Goal: Task Accomplishment & Management: Use online tool/utility

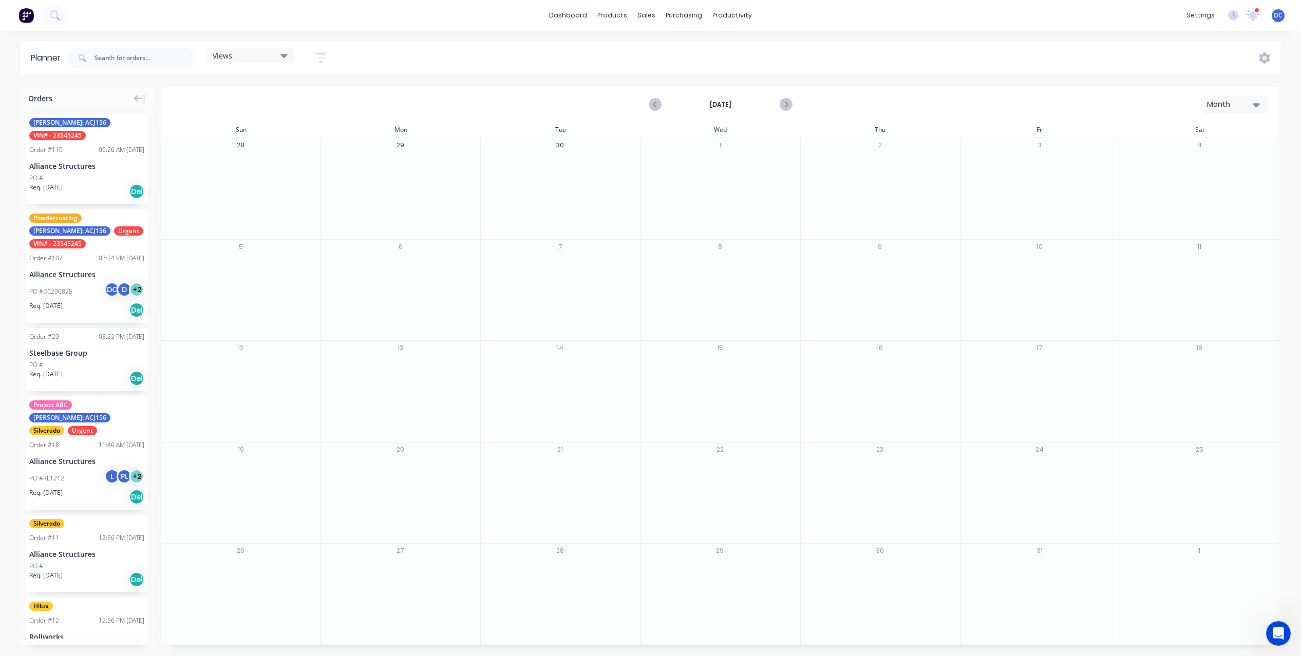
click at [1282, 15] on div "DC TrueGrit Trailers David Cousley Administrator Profile Sign out" at bounding box center [1277, 15] width 13 height 13
click at [30, 16] on img at bounding box center [25, 15] width 15 height 15
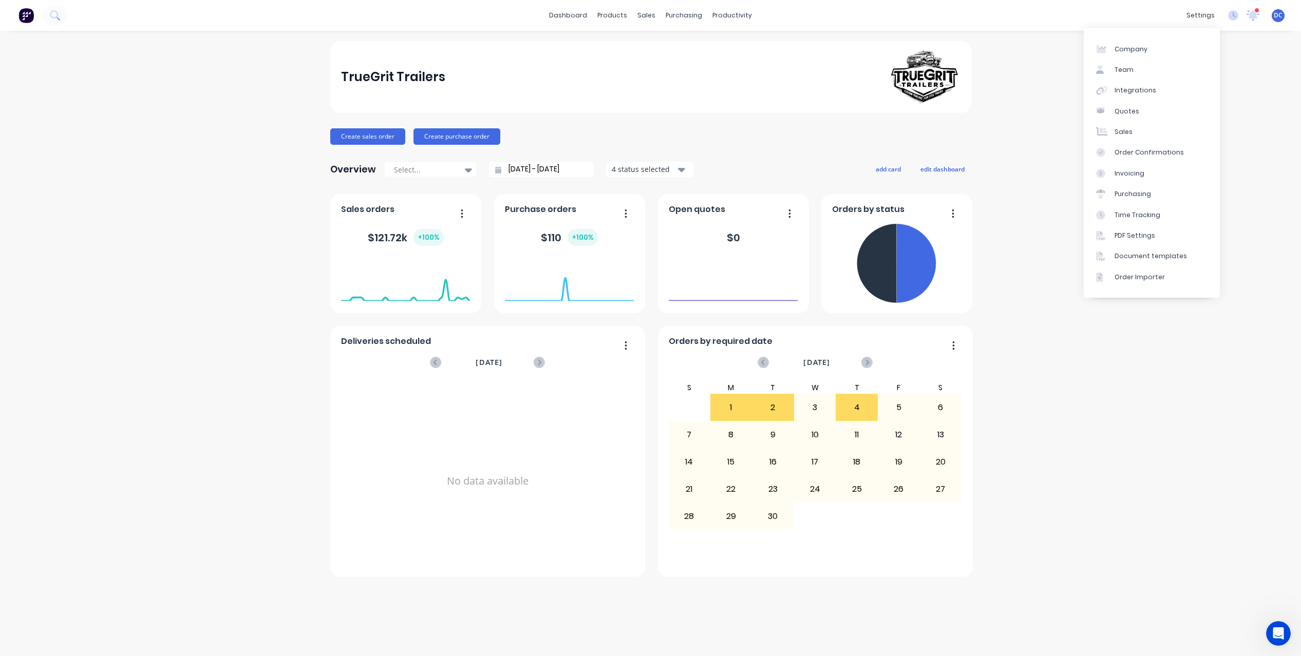
click at [1281, 16] on span "DC" at bounding box center [1277, 15] width 9 height 9
click at [1188, 128] on div "Sign out" at bounding box center [1191, 128] width 28 height 9
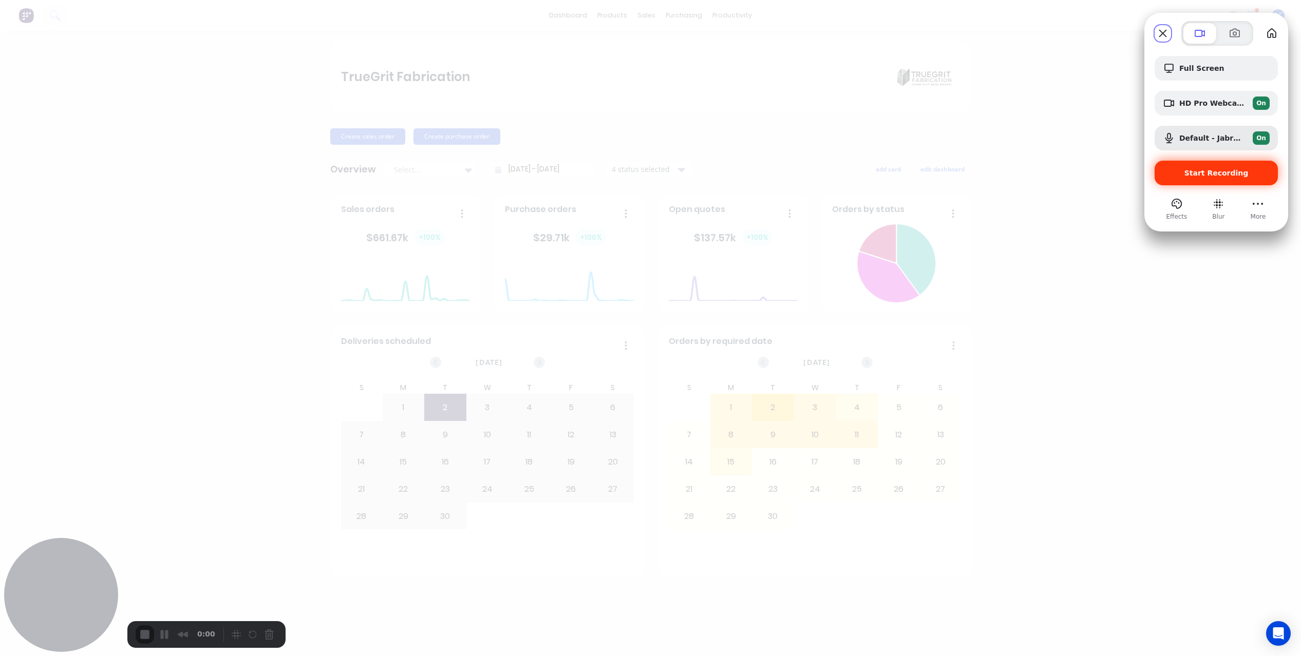
click at [1215, 174] on span "Start Recording" at bounding box center [1216, 173] width 64 height 8
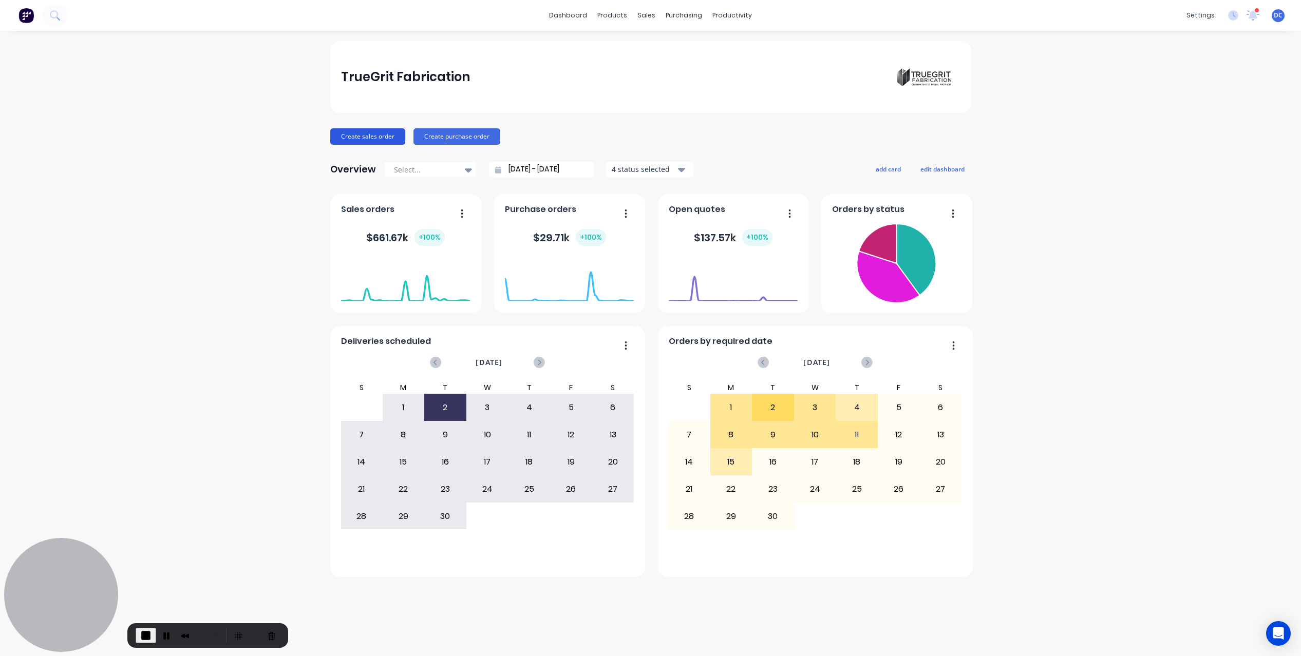
click at [354, 137] on button "Create sales order" at bounding box center [367, 136] width 75 height 16
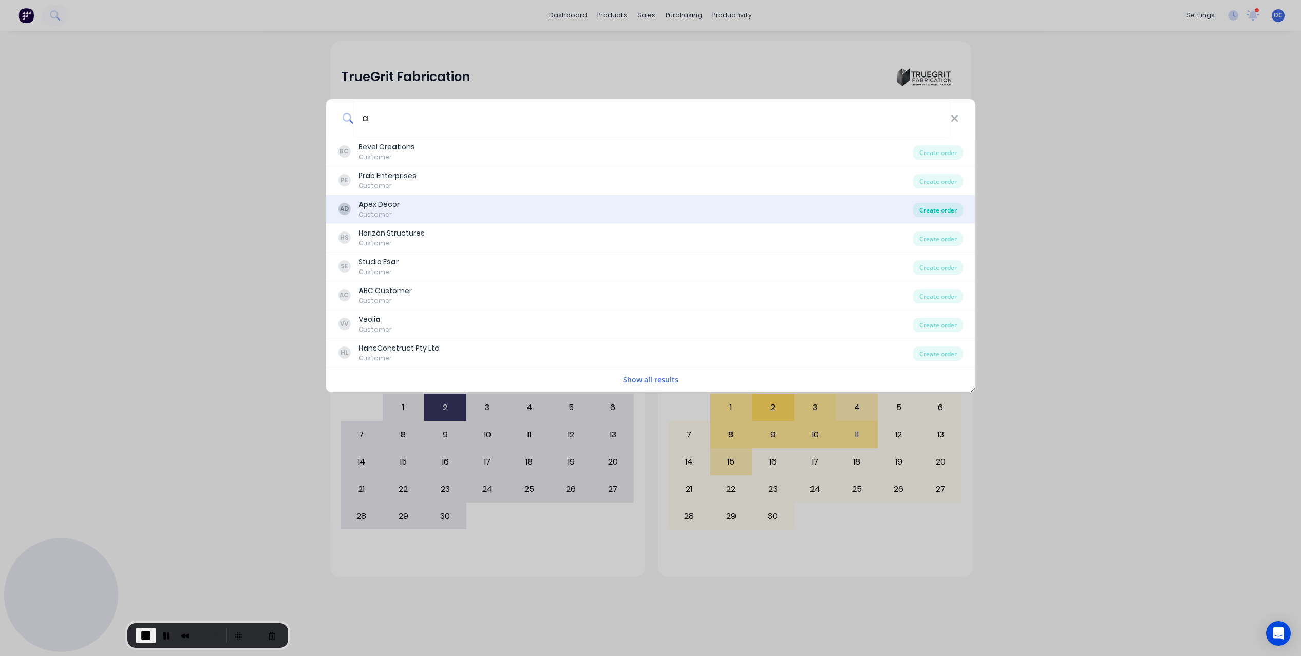
type input "a"
click at [922, 214] on div "Create order" at bounding box center [938, 210] width 50 height 14
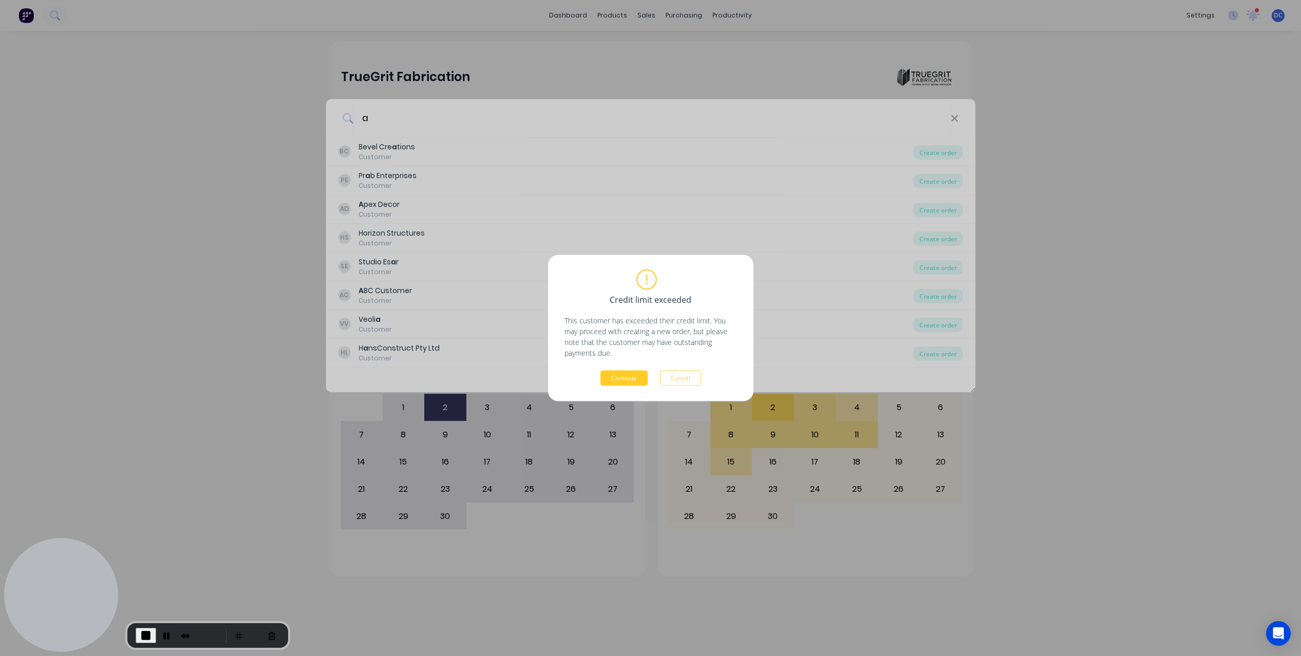
click at [621, 374] on button "Continue" at bounding box center [623, 378] width 47 height 15
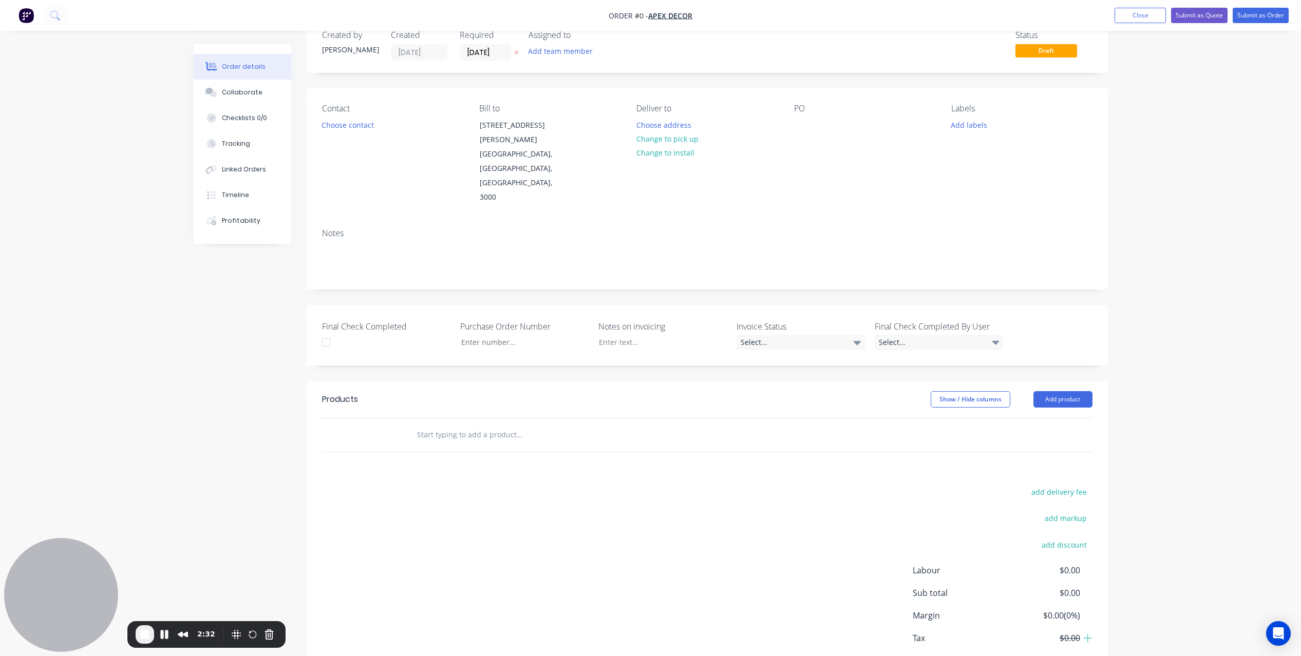
scroll to position [41, 0]
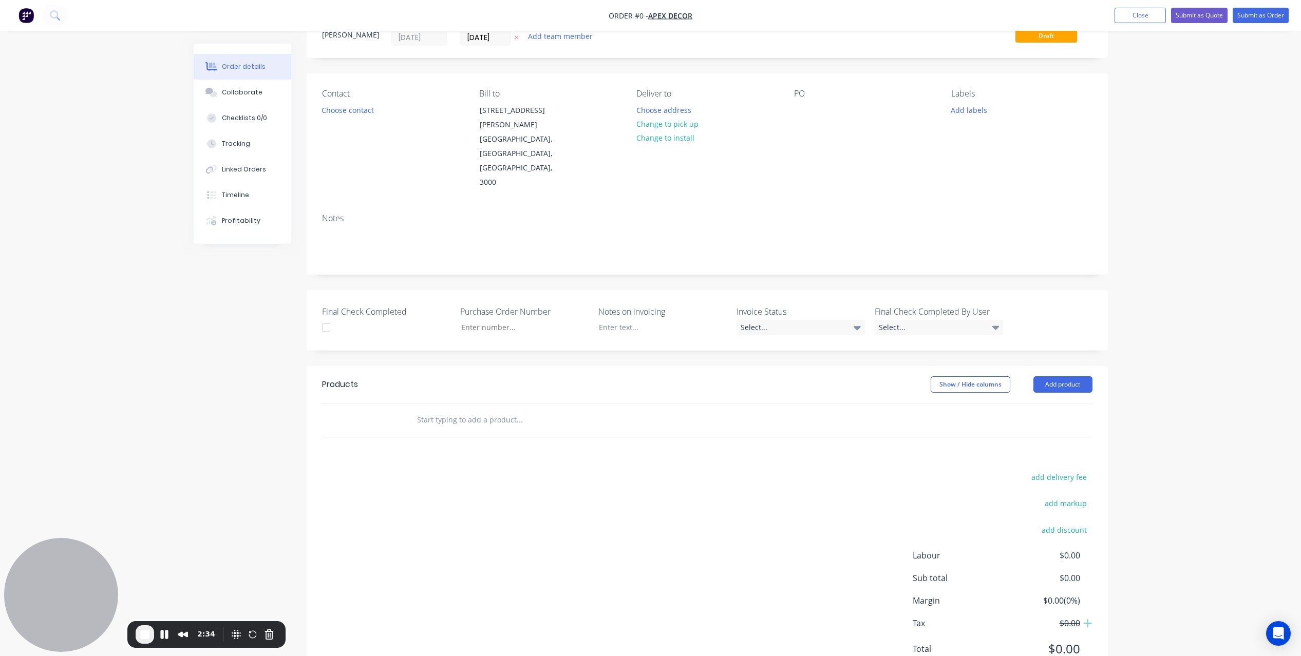
click at [483, 410] on input "text" at bounding box center [518, 420] width 205 height 21
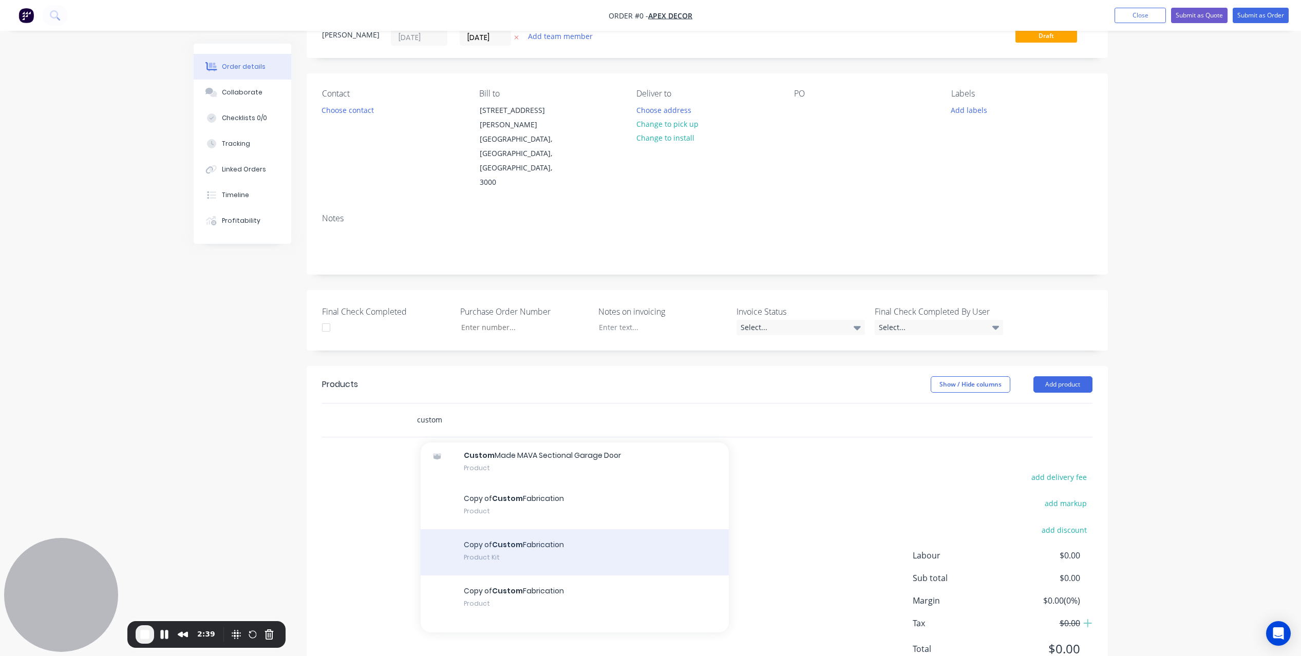
scroll to position [432, 0]
type input "custom"
click at [525, 530] on div "Copy of Custom Fabrication Product Kit" at bounding box center [575, 553] width 308 height 46
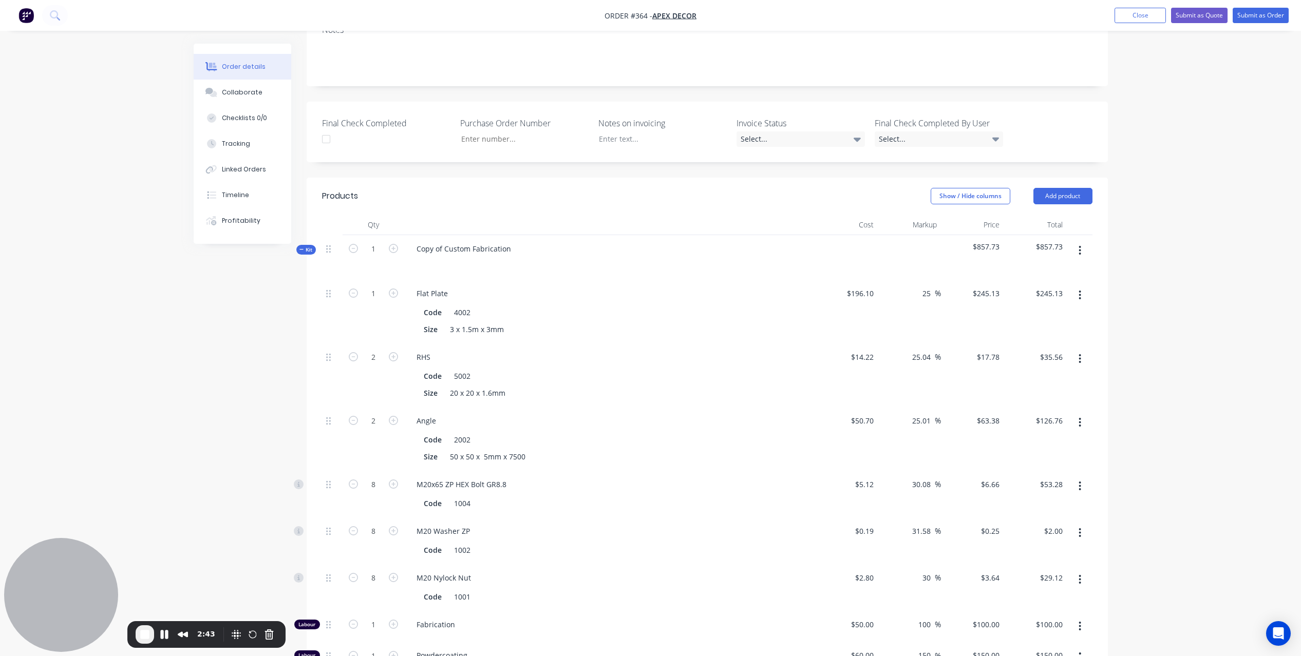
scroll to position [241, 0]
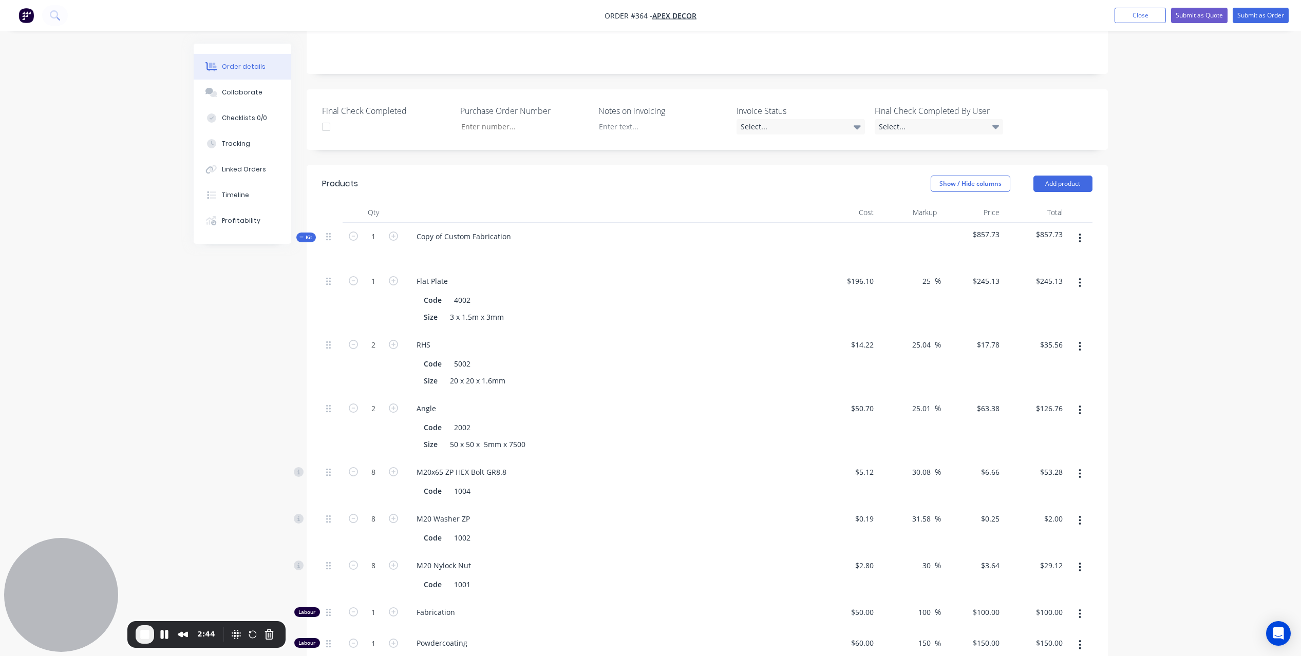
click at [301, 235] on icon at bounding box center [301, 237] width 5 height 5
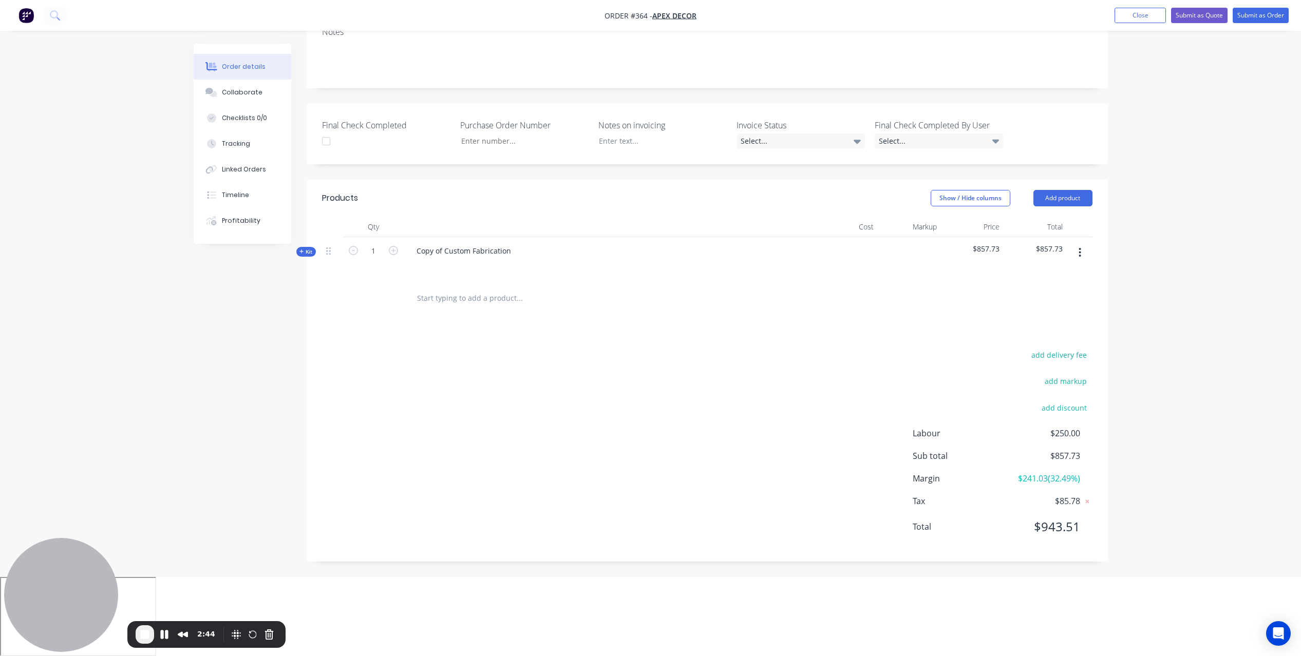
scroll to position [105, 0]
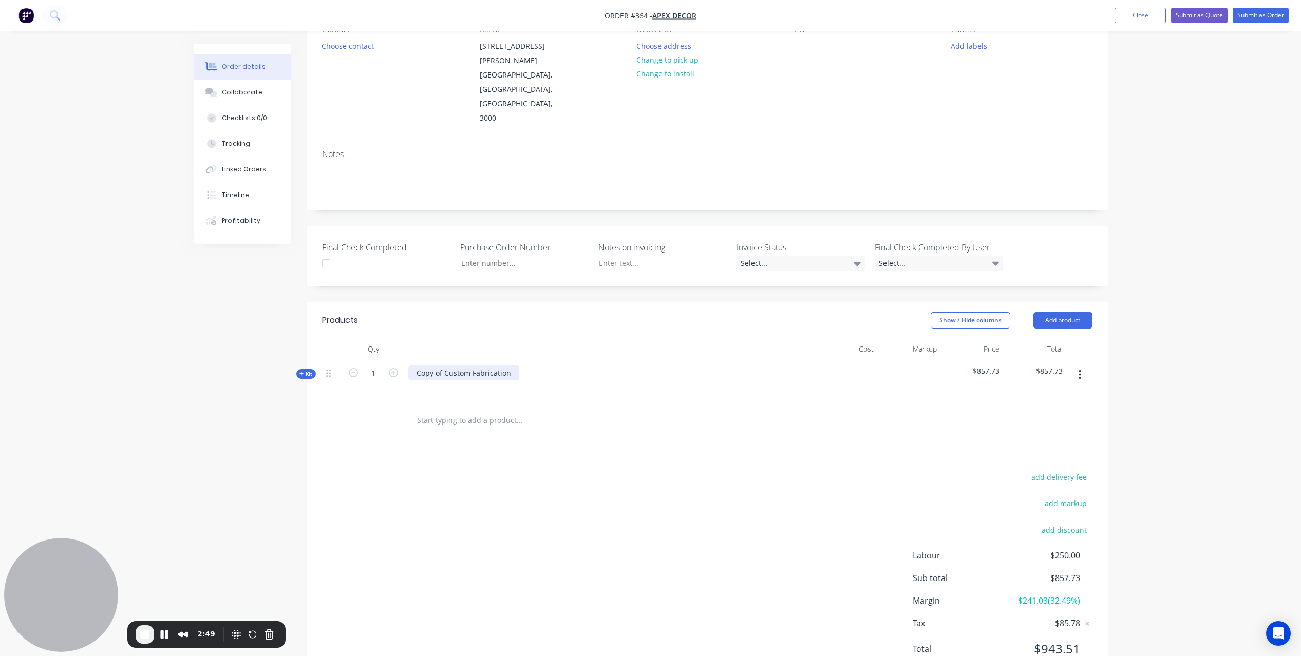
click at [474, 366] on div "Copy of Custom Fabrication" at bounding box center [463, 373] width 111 height 15
drag, startPoint x: 511, startPoint y: 328, endPoint x: 406, endPoint y: 326, distance: 105.8
click at [406, 359] on div "Copy of Custom Fabrication" at bounding box center [609, 381] width 411 height 45
click at [251, 360] on div "Created by [PERSON_NAME] Created [DATE] Required [DATE] Assigned to Add team me…" at bounding box center [651, 324] width 914 height 771
click at [298, 369] on div "Kit" at bounding box center [306, 374] width 20 height 10
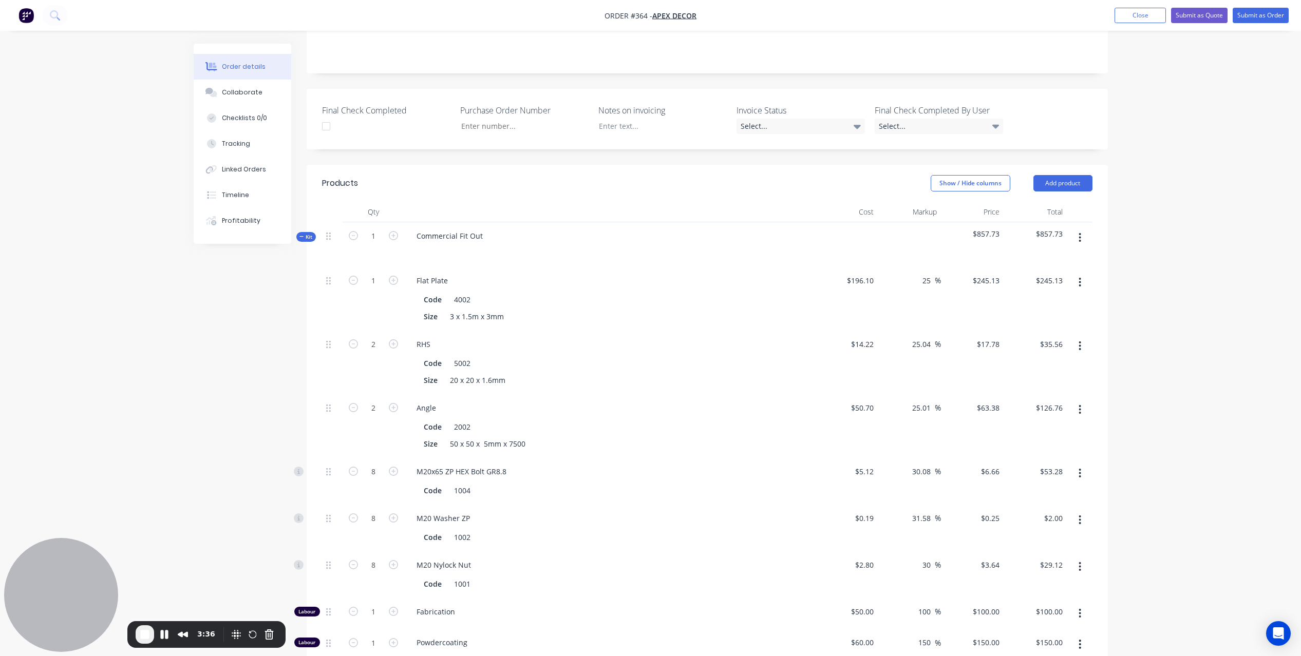
scroll to position [241, 0]
click at [1066, 176] on button "Add product" at bounding box center [1062, 184] width 59 height 16
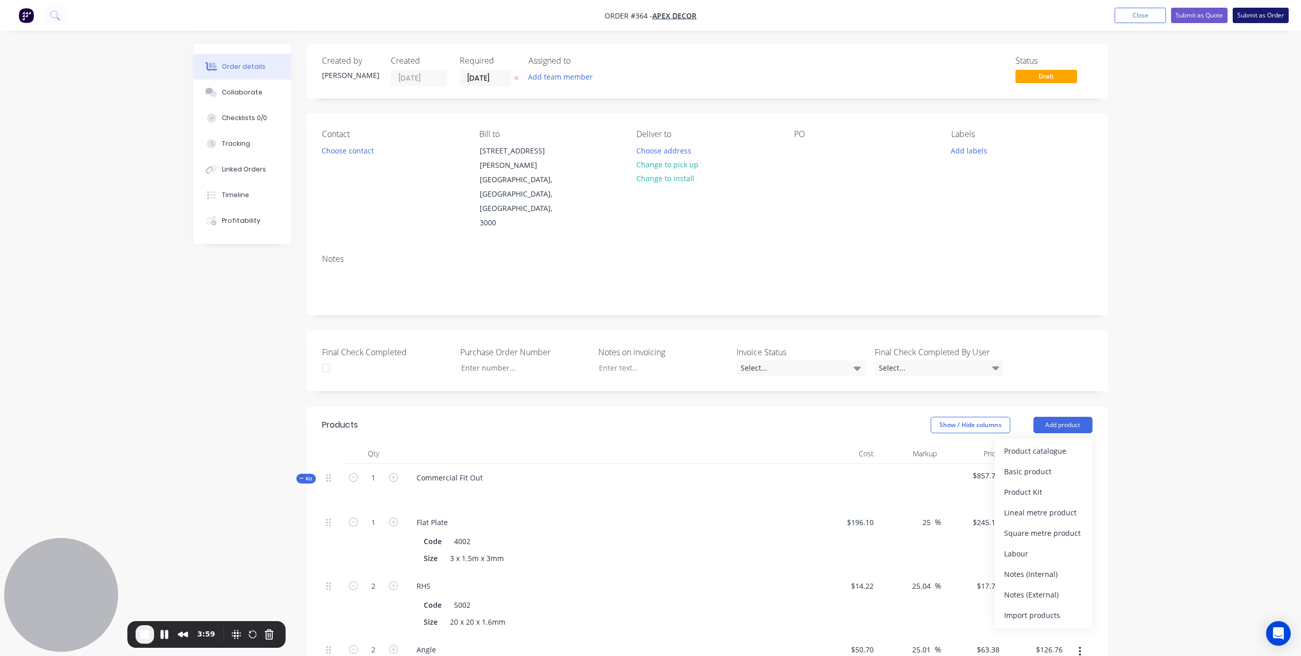
click at [1273, 14] on button "Submit as Order" at bounding box center [1260, 15] width 56 height 15
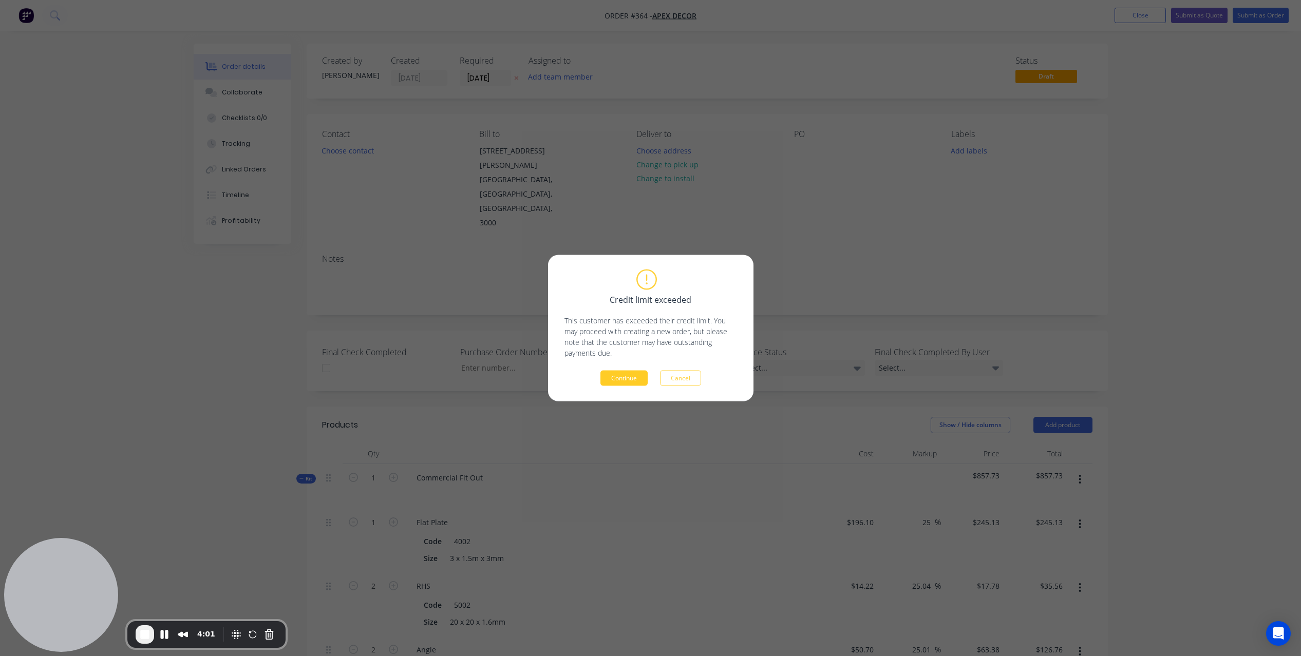
click at [626, 377] on button "Continue" at bounding box center [623, 378] width 47 height 15
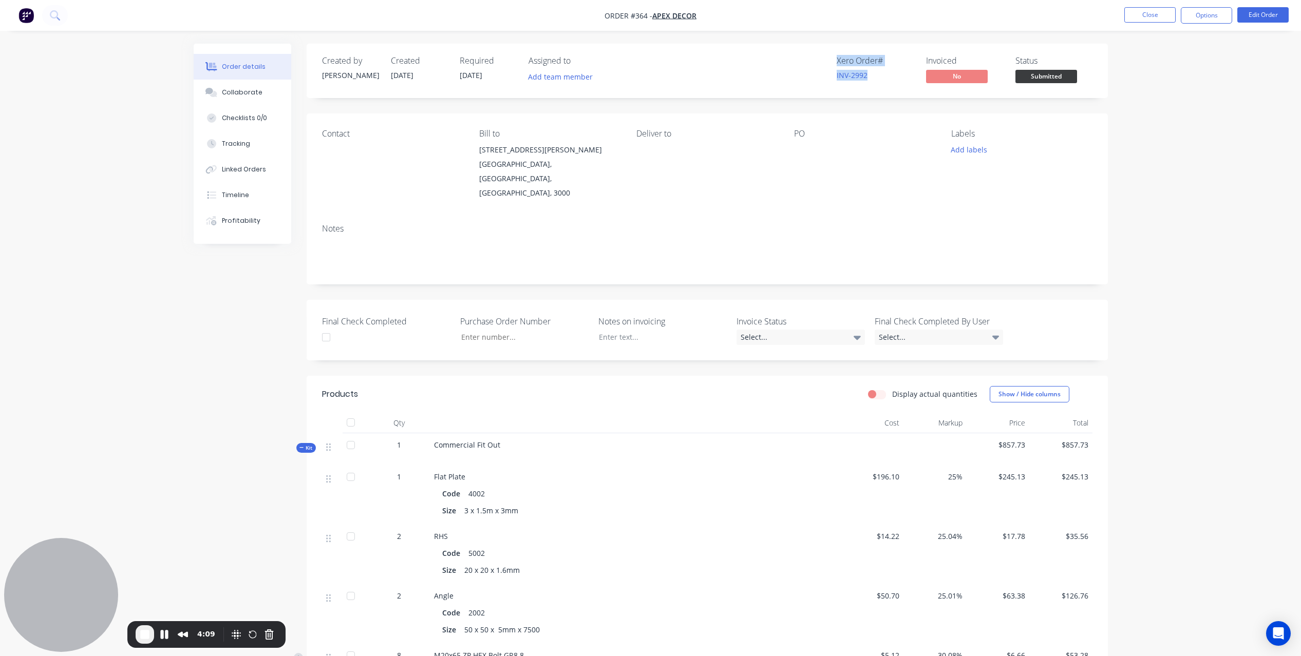
drag, startPoint x: 874, startPoint y: 80, endPoint x: 832, endPoint y: 61, distance: 45.9
click at [832, 61] on div "Xero Order # INV-2992 Invoiced No Status Submitted" at bounding box center [861, 71] width 461 height 30
click at [1200, 18] on button "Options" at bounding box center [1205, 15] width 51 height 16
click at [1160, 311] on div "Order details Collaborate Checklists 0/0 Tracking Linked Orders Timeline Profit…" at bounding box center [650, 538] width 1301 height 1077
click at [239, 97] on div "Collaborate" at bounding box center [242, 92] width 41 height 9
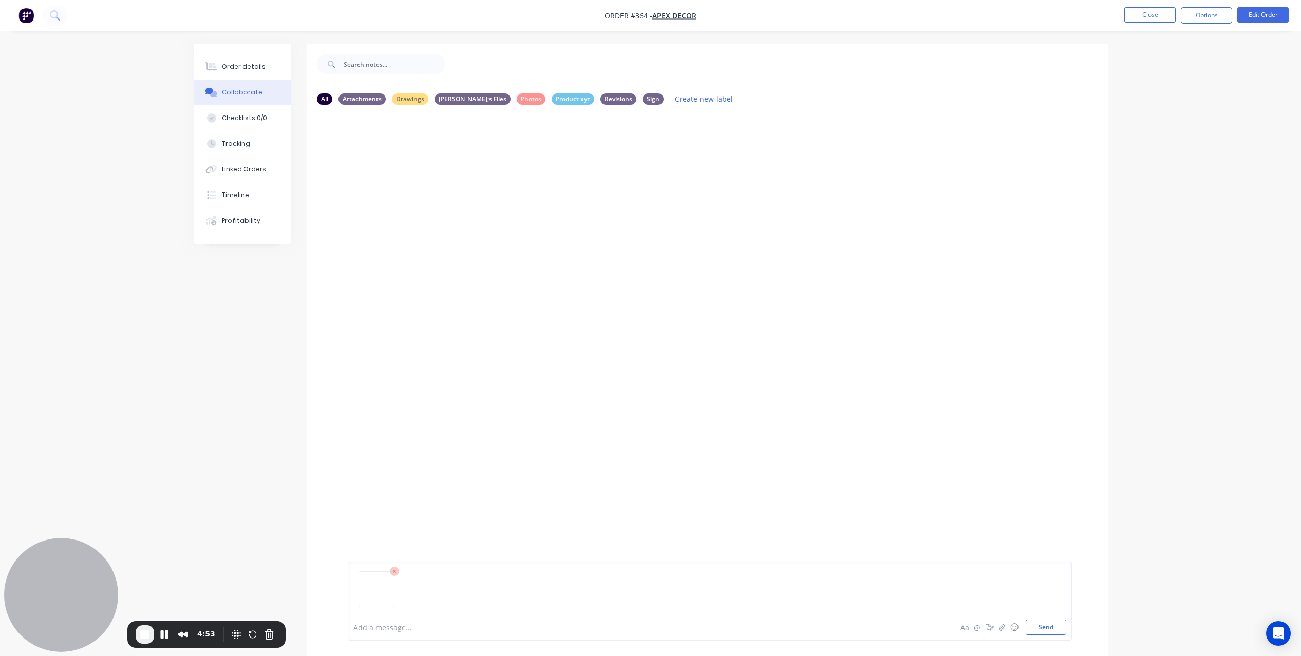
click at [370, 625] on div at bounding box center [621, 627] width 534 height 11
click at [246, 117] on div "Checklists 0/0" at bounding box center [244, 117] width 45 height 9
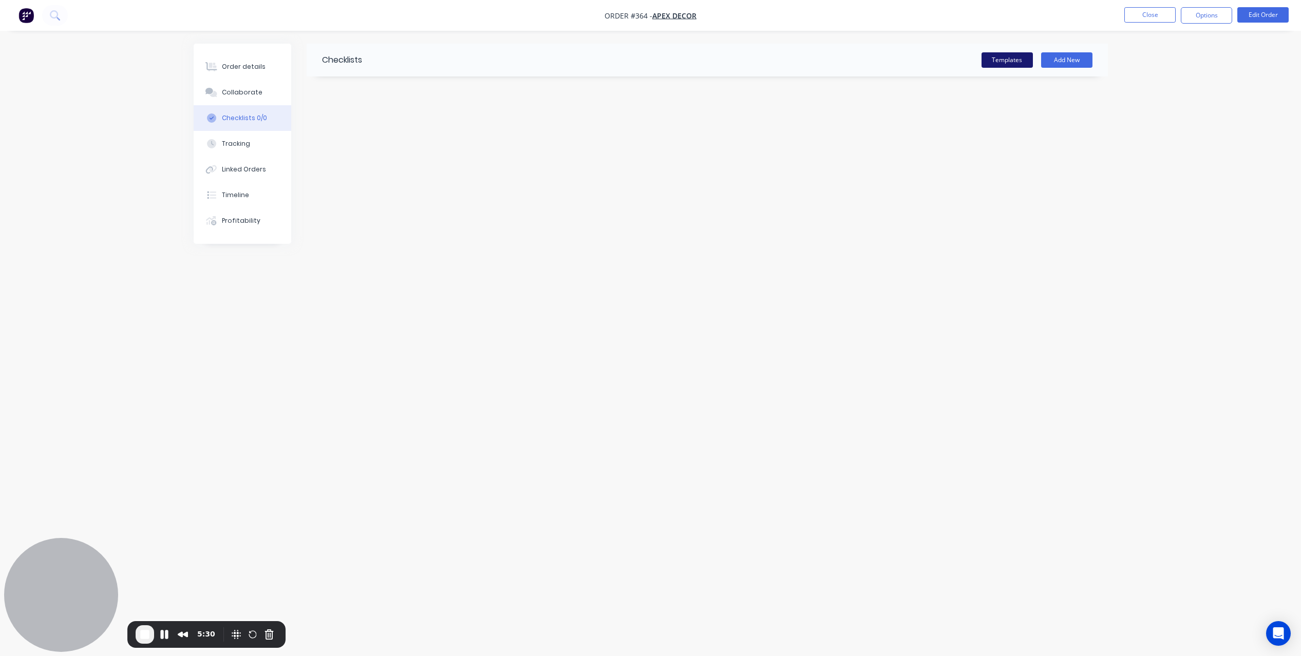
click at [995, 61] on button "Templates" at bounding box center [1006, 59] width 51 height 15
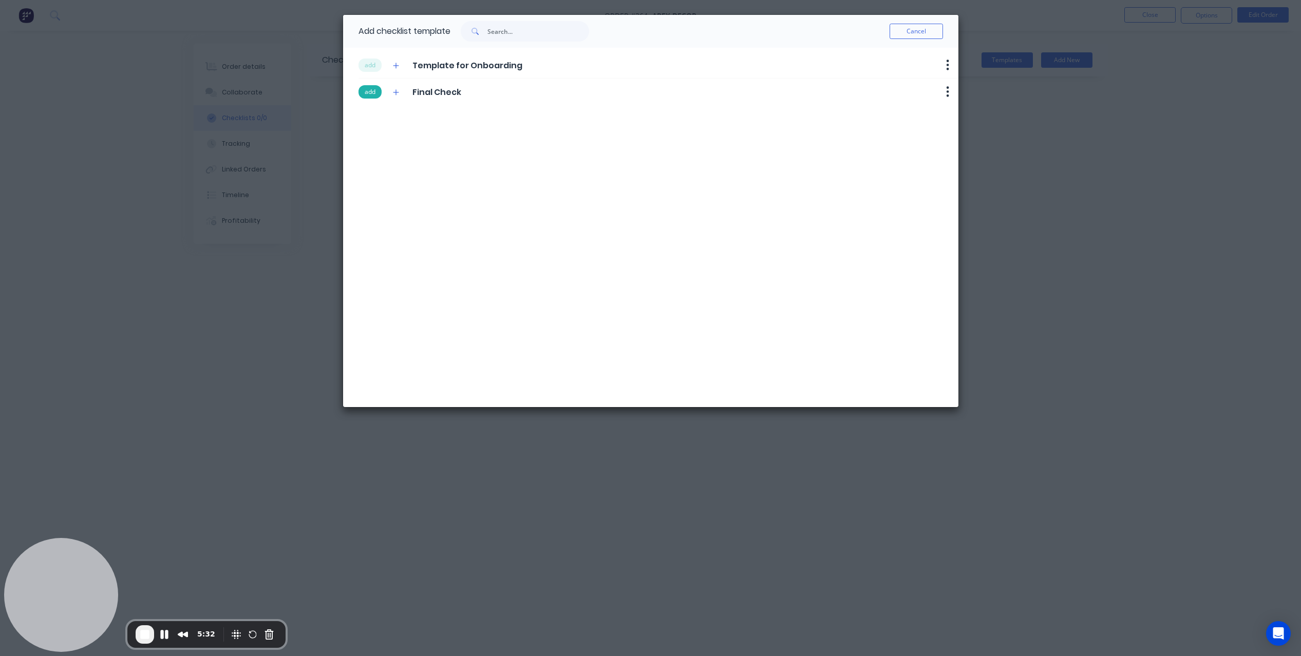
click at [367, 88] on button "add" at bounding box center [369, 91] width 23 height 13
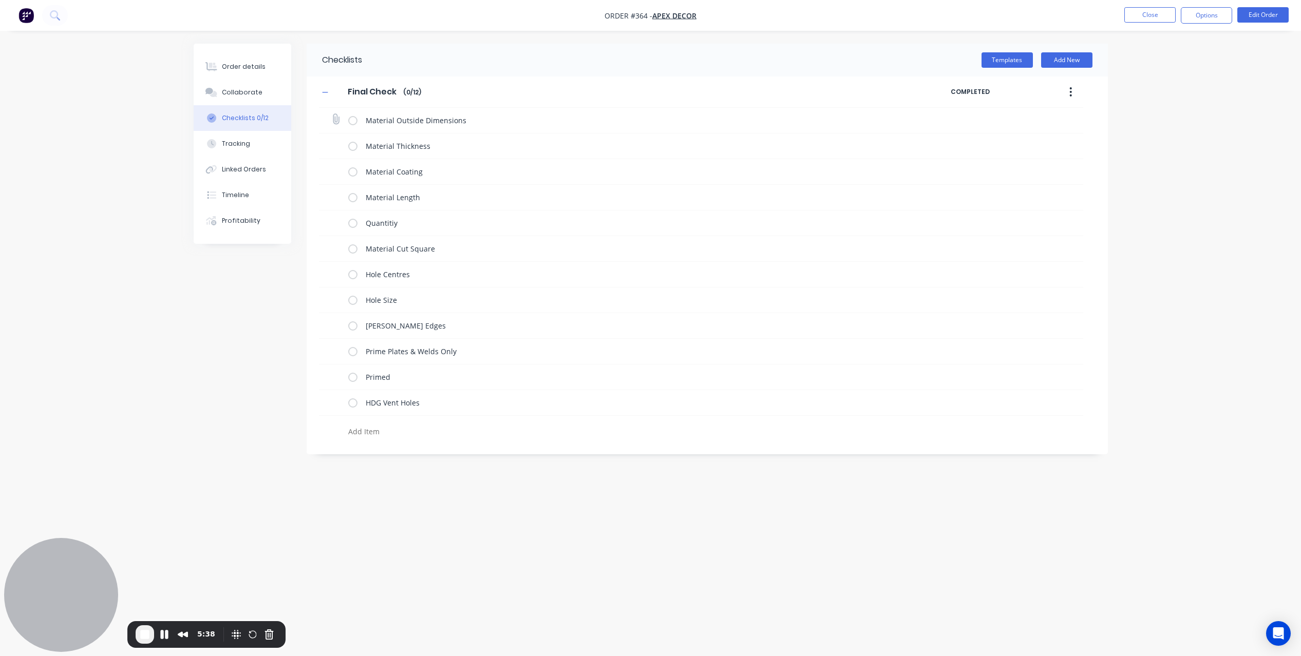
click at [352, 124] on label at bounding box center [352, 120] width 9 height 11
click at [0, 0] on input "checkbox" at bounding box center [0, 0] width 0 height 0
click at [352, 143] on label at bounding box center [352, 146] width 9 height 11
click at [0, 0] on input "checkbox" at bounding box center [0, 0] width 0 height 0
click at [355, 175] on label at bounding box center [352, 171] width 9 height 11
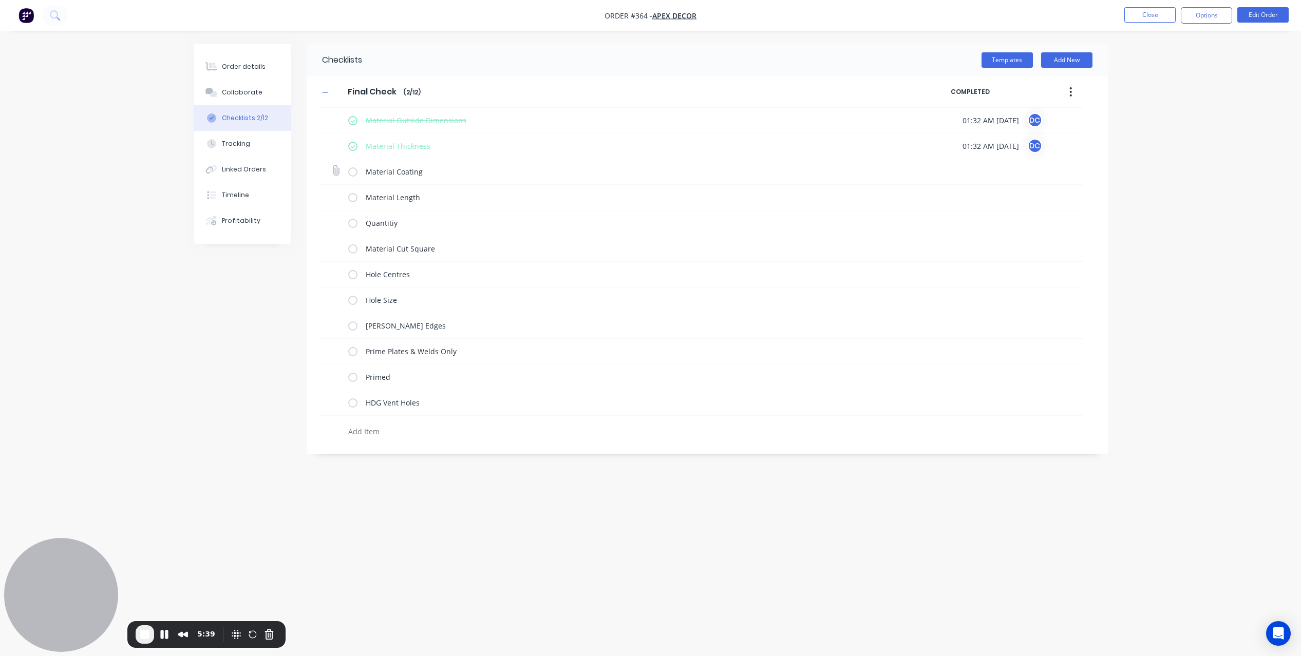
click at [0, 0] on input "checkbox" at bounding box center [0, 0] width 0 height 0
click at [353, 199] on label at bounding box center [352, 197] width 9 height 11
click at [0, 0] on input "checkbox" at bounding box center [0, 0] width 0 height 0
click at [353, 225] on label at bounding box center [352, 223] width 9 height 11
click at [0, 0] on input "checkbox" at bounding box center [0, 0] width 0 height 0
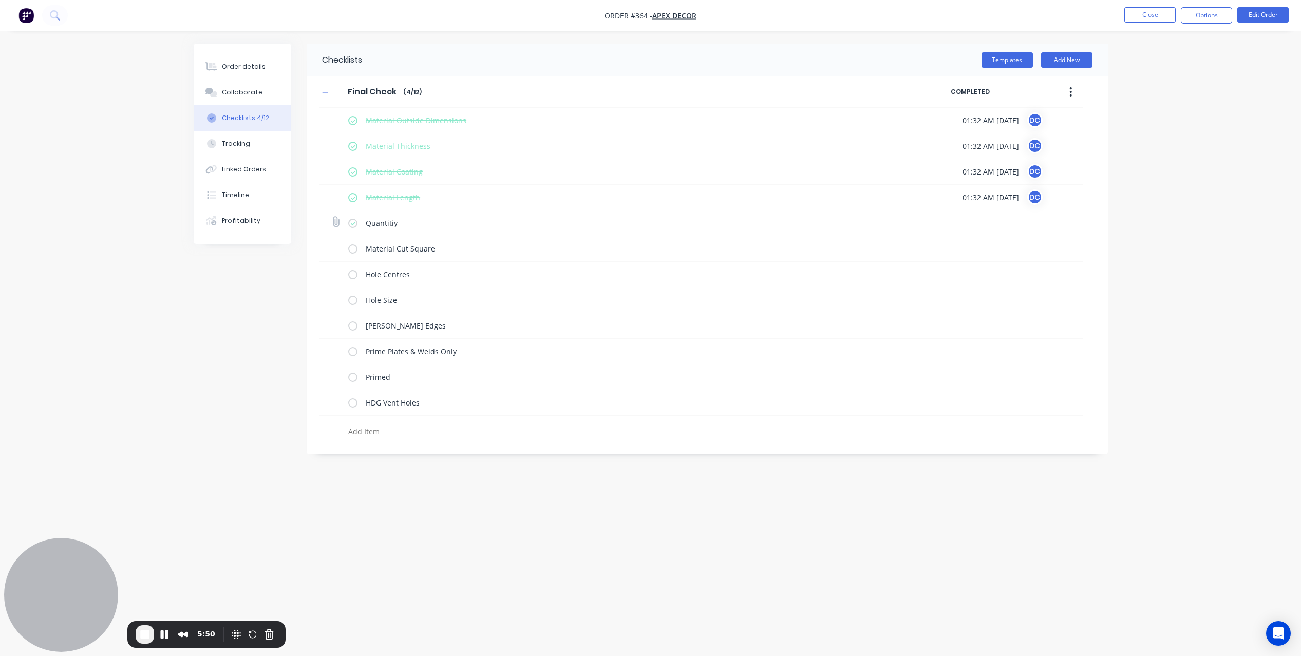
type textarea "x"
click at [236, 145] on div "Tracking" at bounding box center [236, 143] width 28 height 9
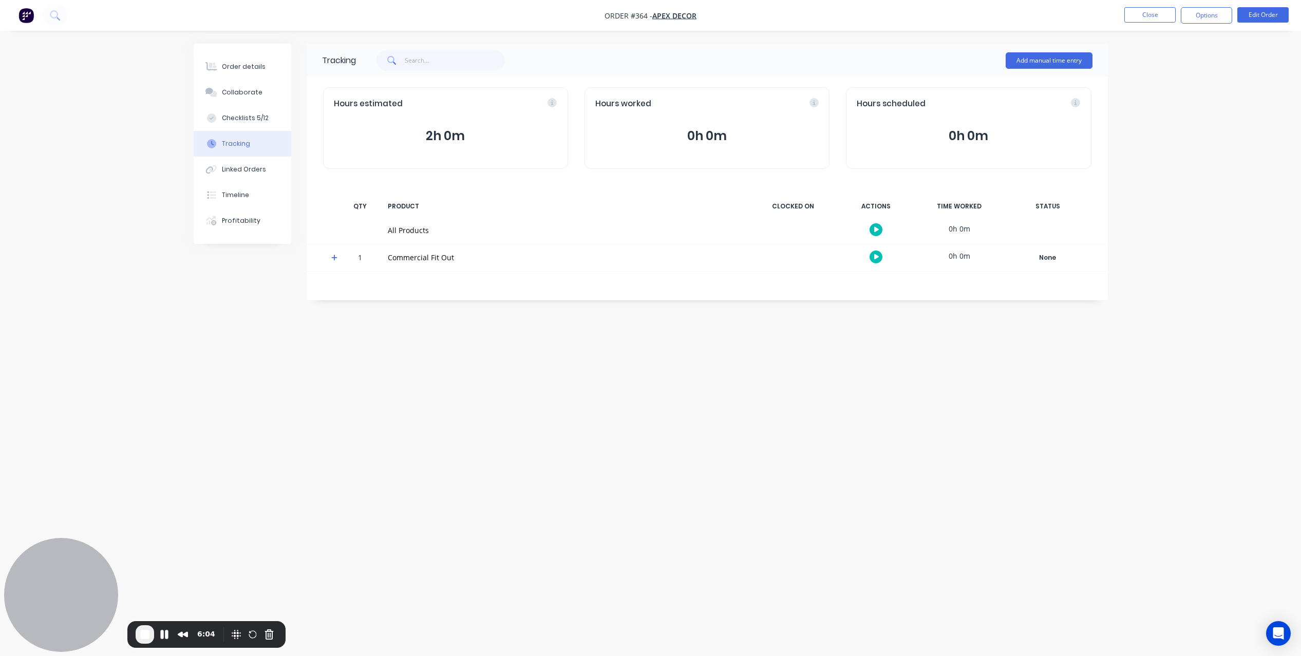
click at [874, 251] on button "button" at bounding box center [875, 257] width 13 height 13
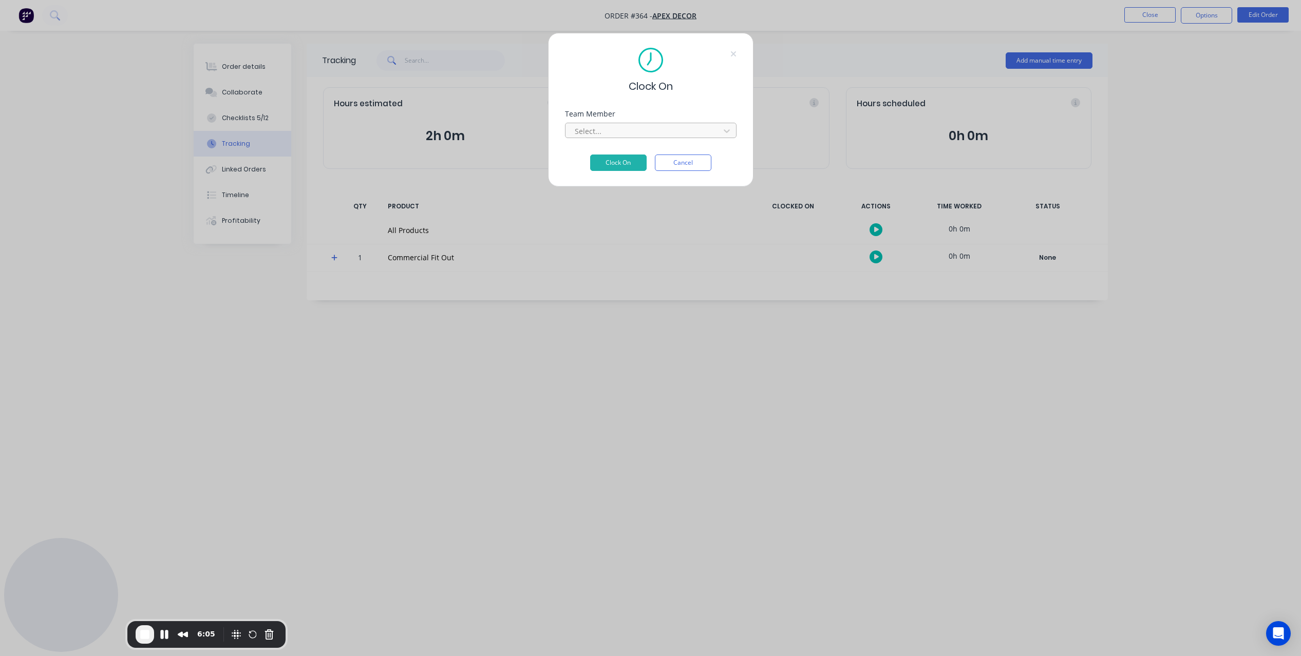
click at [678, 132] on div at bounding box center [644, 131] width 141 height 13
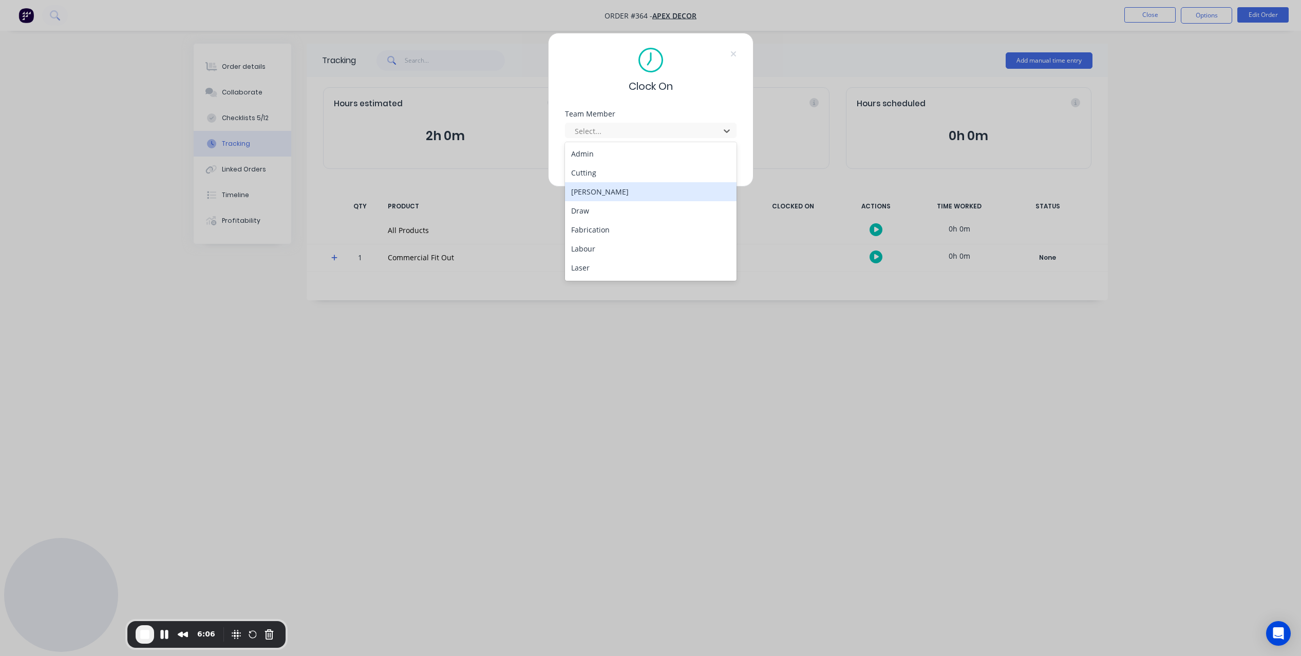
click at [621, 189] on div "[PERSON_NAME]" at bounding box center [650, 191] width 171 height 19
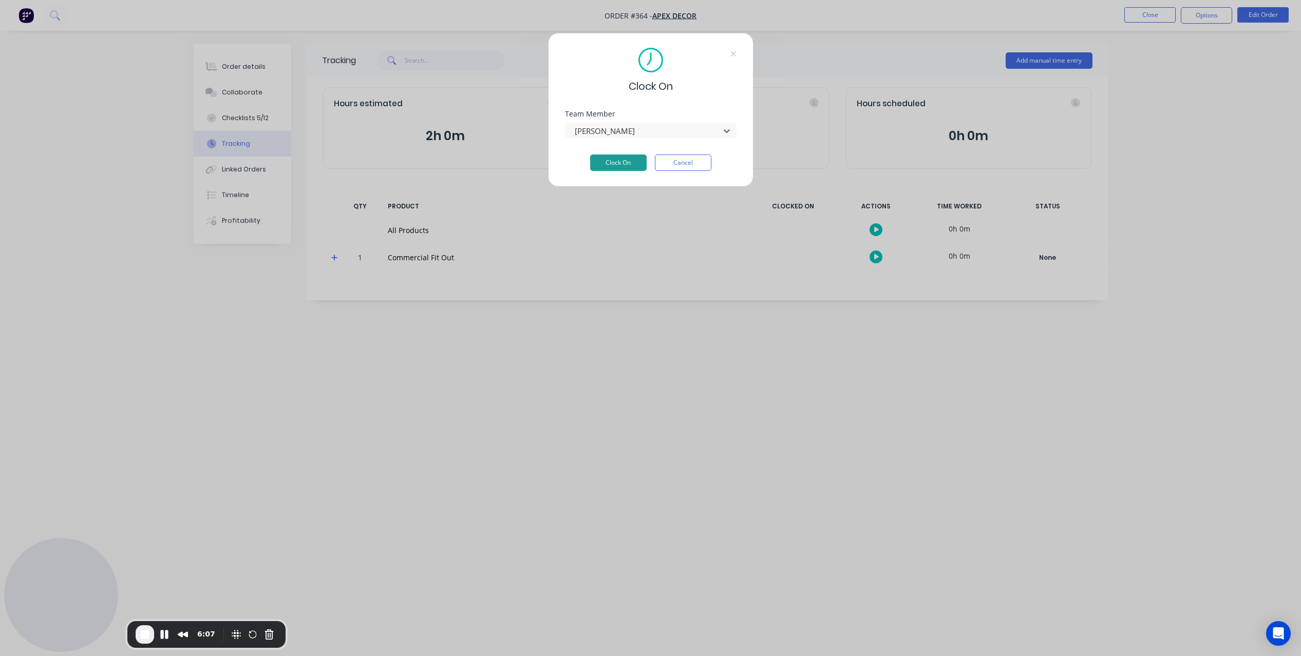
click at [619, 166] on button "Clock On" at bounding box center [618, 163] width 56 height 16
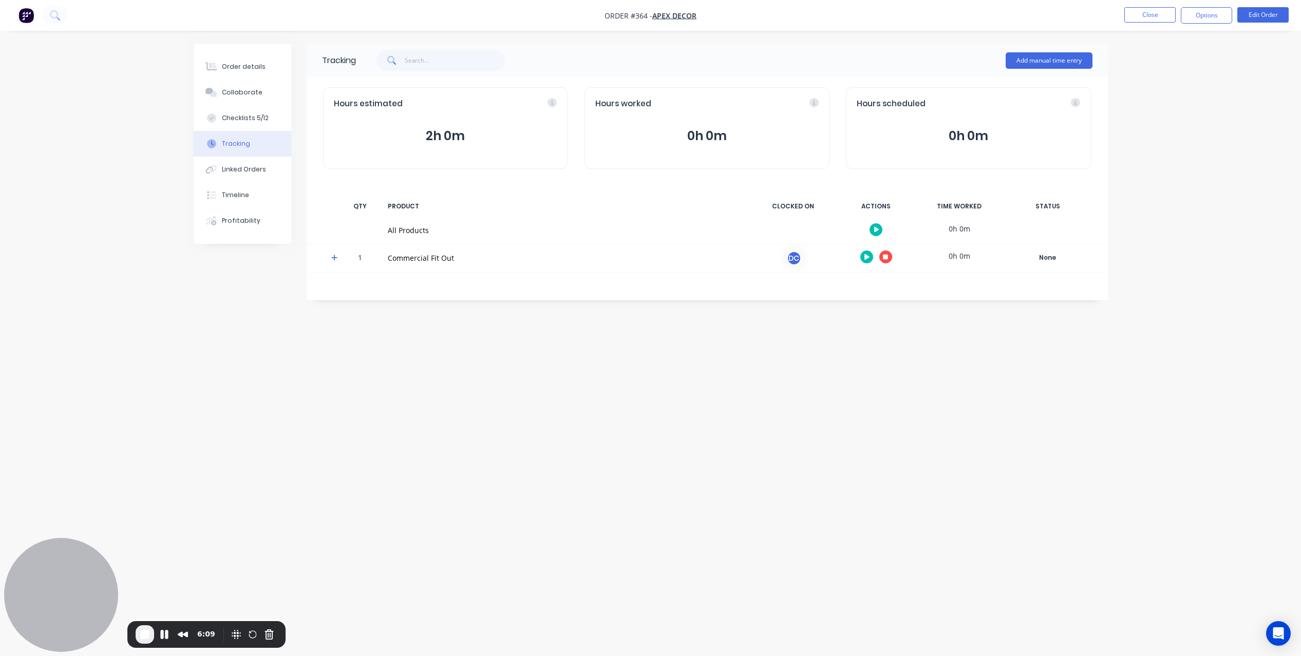
click at [330, 257] on div at bounding box center [330, 258] width 15 height 28
click at [335, 261] on icon at bounding box center [334, 257] width 7 height 7
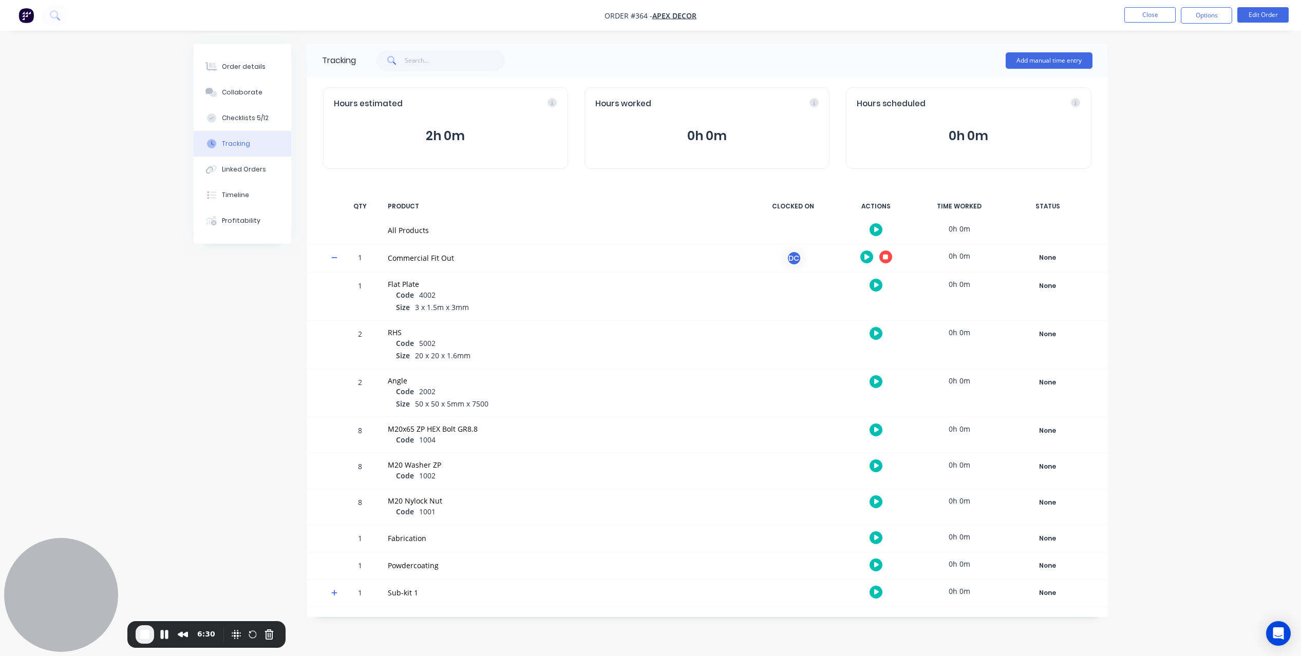
click at [872, 333] on button "button" at bounding box center [875, 333] width 13 height 13
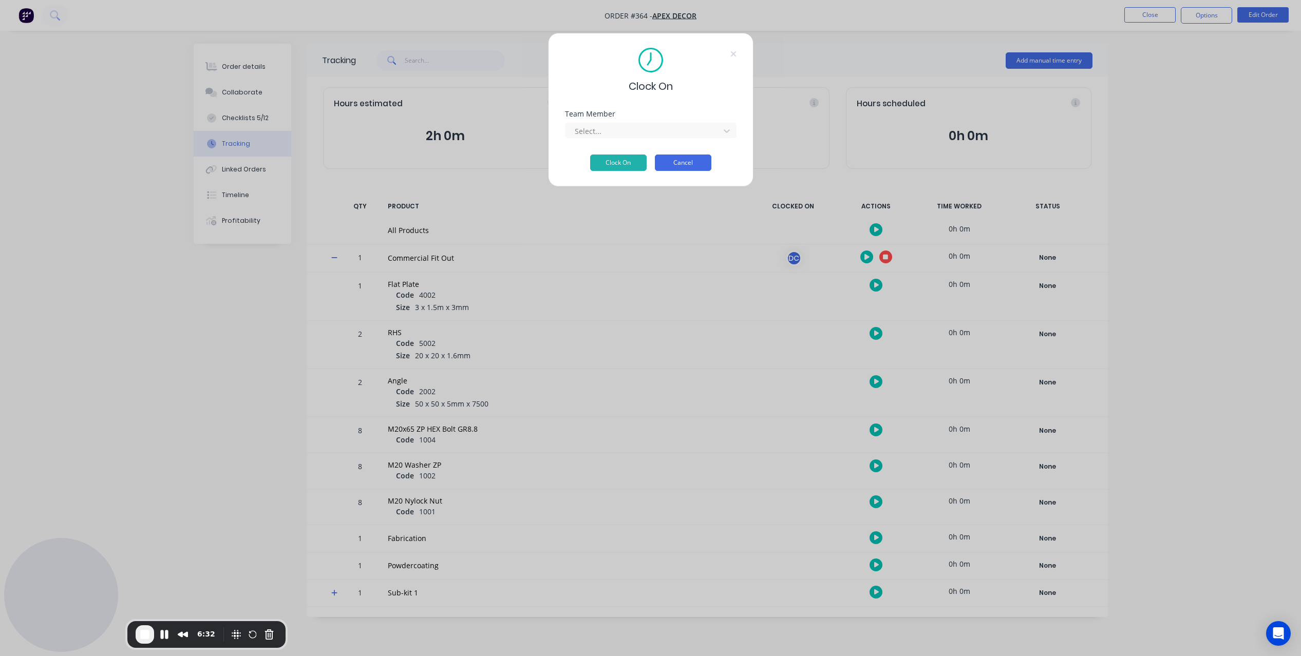
click at [697, 164] on button "Cancel" at bounding box center [683, 163] width 56 height 16
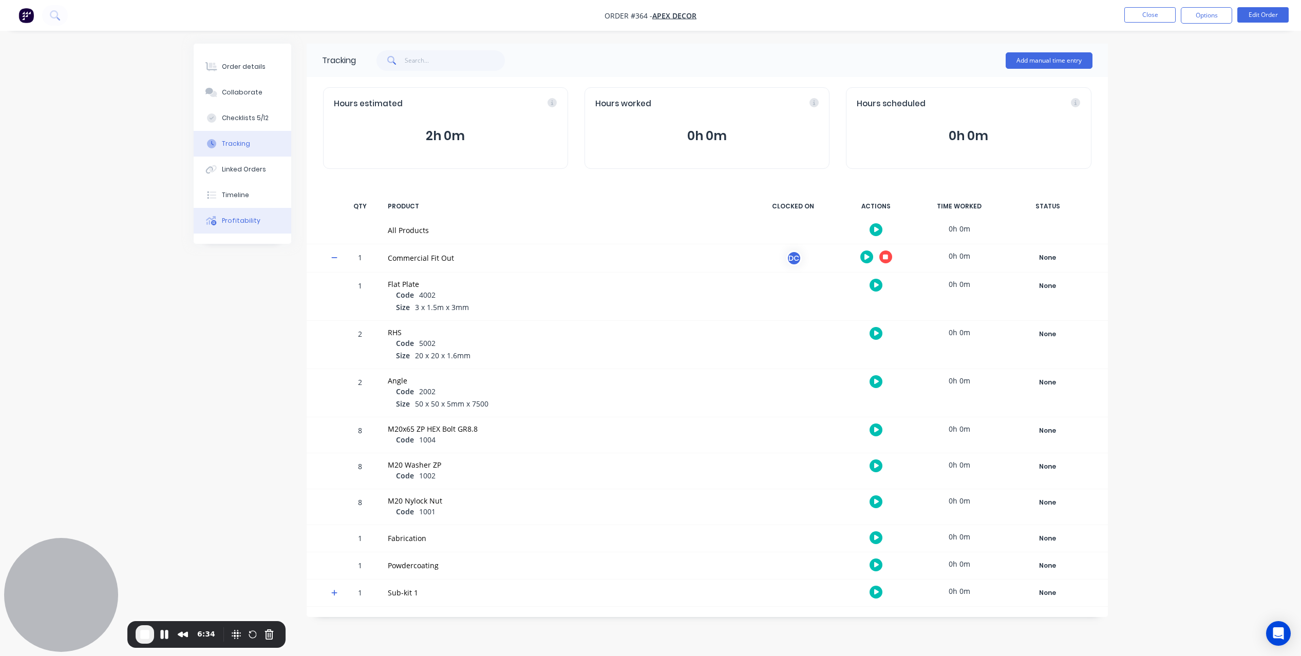
click at [239, 221] on div "Profitability" at bounding box center [241, 220] width 39 height 9
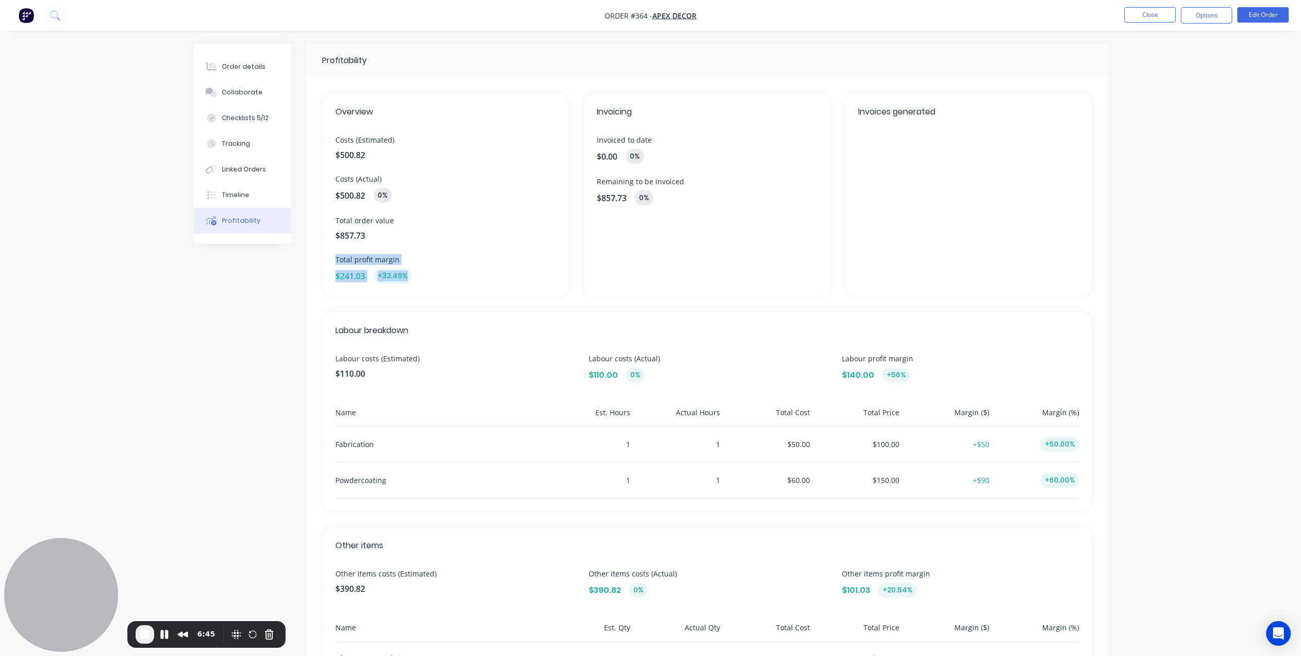
drag, startPoint x: 422, startPoint y: 282, endPoint x: 317, endPoint y: 260, distance: 107.5
click at [317, 260] on div "Overview Costs (Estimated) $500.82 Costs (Actual) $500.82 0% Total order value …" at bounding box center [707, 390] width 801 height 627
click at [319, 294] on div "Overview Costs (Estimated) $500.82 Costs (Actual) $500.82 0% Total order value …" at bounding box center [707, 390] width 801 height 627
click at [26, 22] on img "button" at bounding box center [25, 15] width 15 height 15
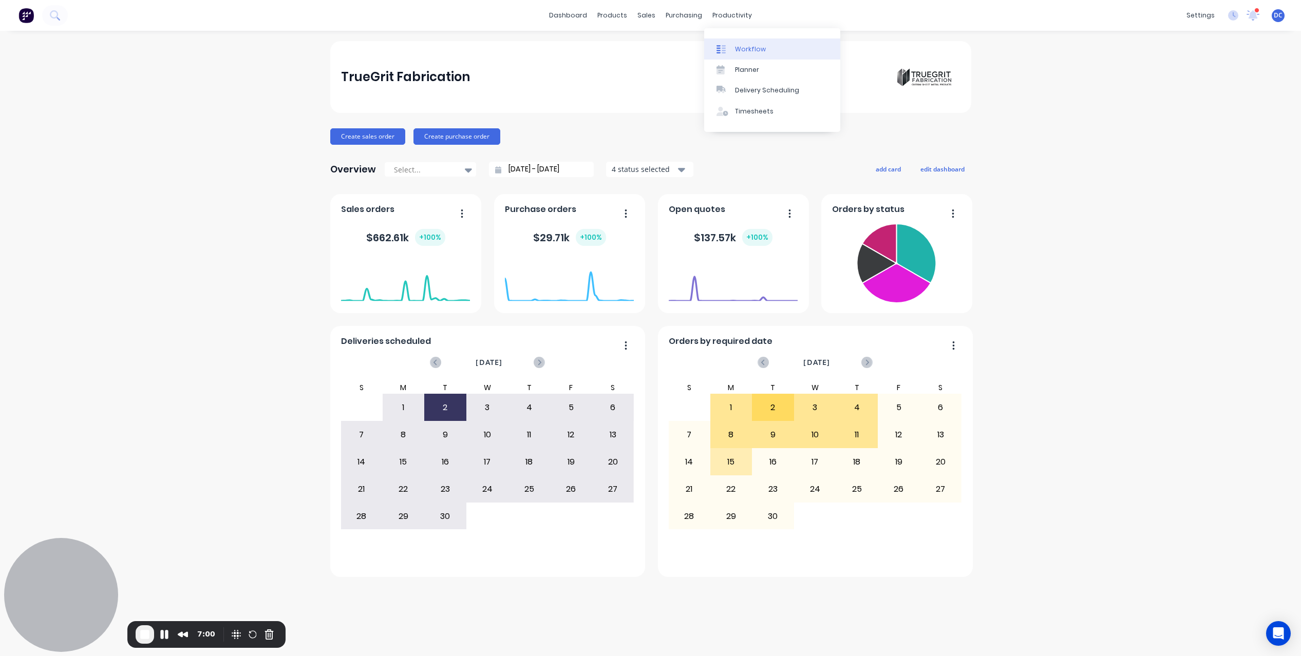
click at [750, 44] on link "Workflow" at bounding box center [772, 49] width 136 height 21
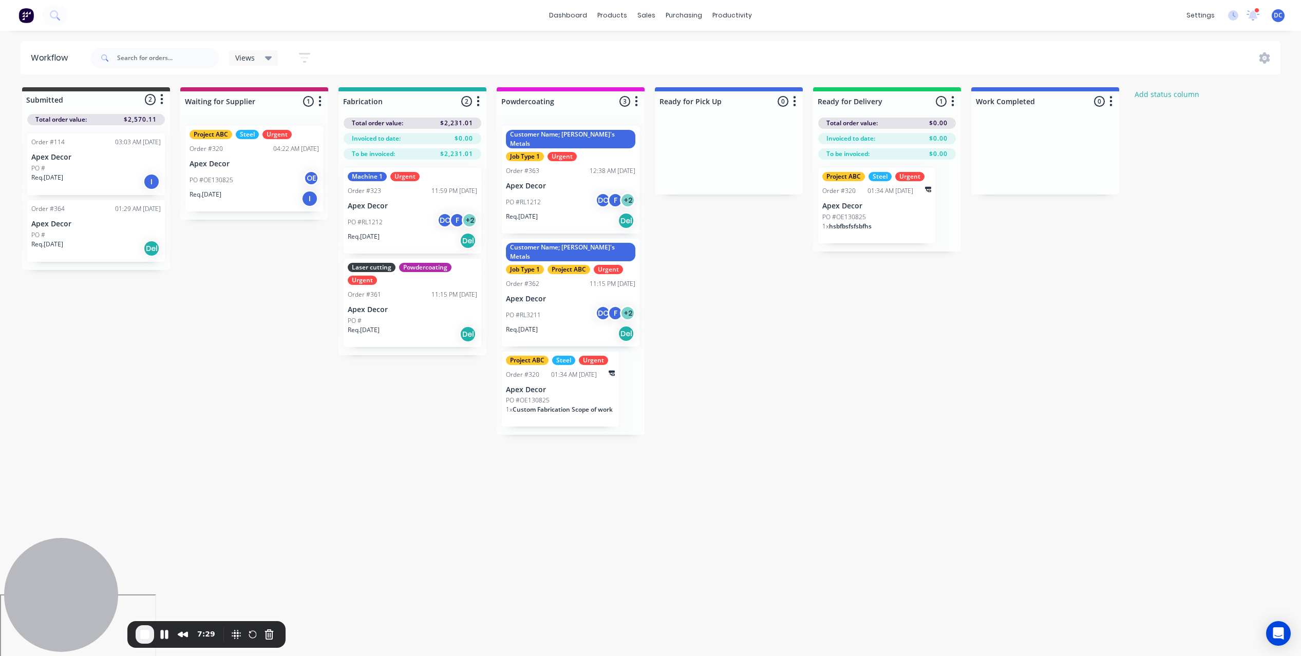
click at [296, 53] on button "button" at bounding box center [304, 58] width 33 height 20
click at [275, 279] on div "Submitted 2 Status colour #3A3C3E hex #3A3C3E Save Cancel Summaries Total order…" at bounding box center [699, 261] width 1415 height 348
click at [324, 100] on button "button" at bounding box center [320, 101] width 12 height 12
click at [259, 152] on button "Summaries" at bounding box center [274, 157] width 103 height 17
click at [363, 157] on label at bounding box center [363, 157] width 0 height 0
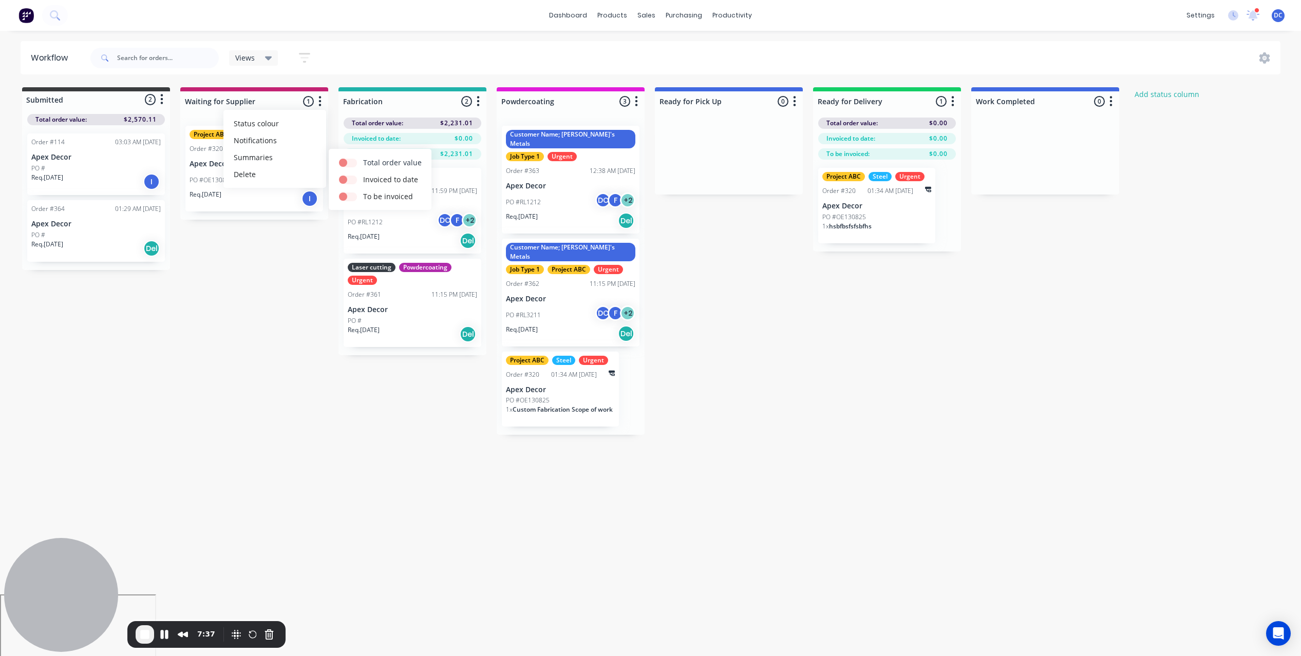
click at [345, 164] on input "checkbox" at bounding box center [343, 162] width 8 height 10
checkbox input "true"
click at [363, 174] on label at bounding box center [363, 174] width 0 height 0
click at [346, 179] on input "checkbox" at bounding box center [343, 179] width 8 height 10
checkbox input "true"
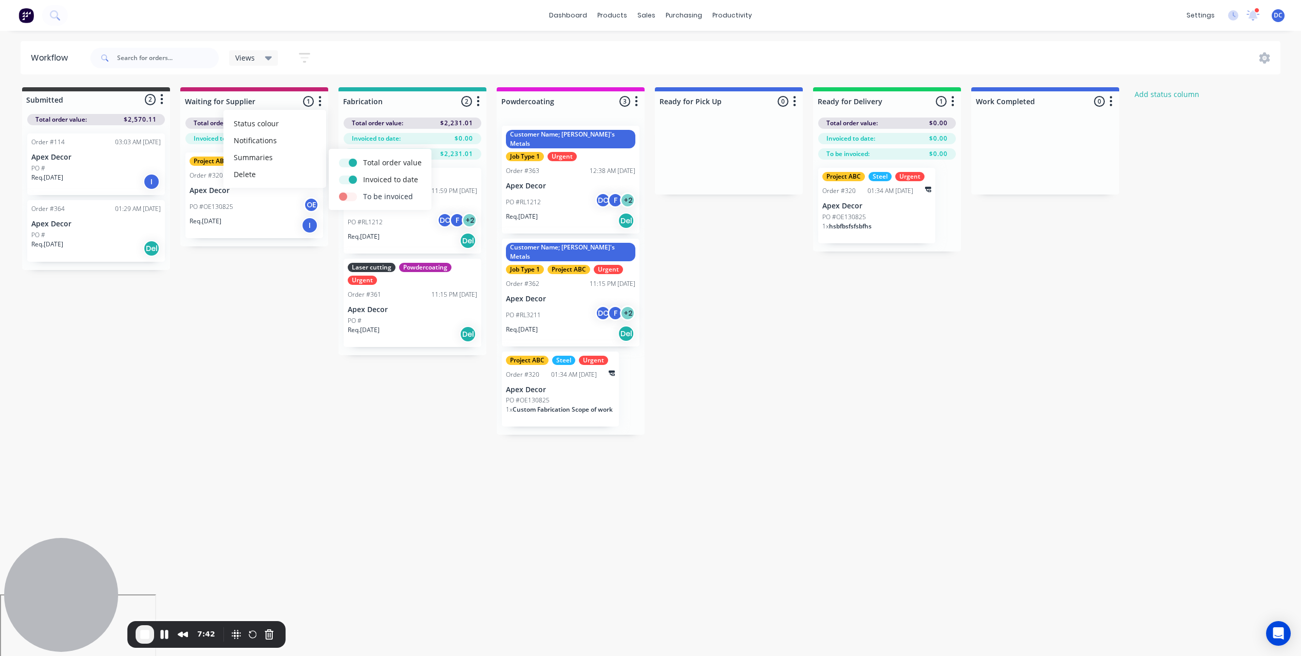
click at [363, 191] on label at bounding box center [363, 191] width 0 height 0
click at [346, 197] on input "checkbox" at bounding box center [343, 196] width 8 height 10
checkbox input "true"
click at [259, 137] on button "Notifications" at bounding box center [274, 140] width 103 height 17
click at [293, 292] on div "Submitted 2 Status colour #3A3C3E hex #3A3C3E Save Cancel Summaries Total order…" at bounding box center [699, 261] width 1415 height 348
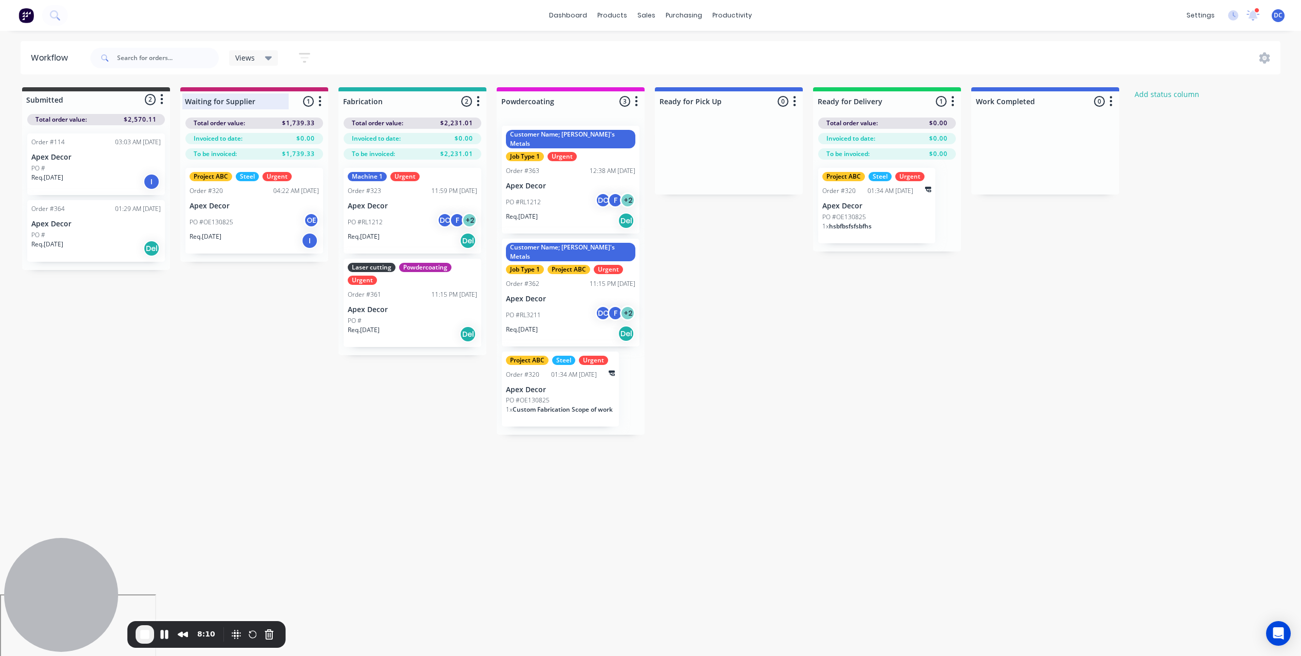
click at [253, 105] on div at bounding box center [254, 101] width 148 height 20
drag, startPoint x: 253, startPoint y: 104, endPoint x: 209, endPoint y: 102, distance: 43.7
click at [209, 102] on input "Waiting for Supplier" at bounding box center [235, 101] width 101 height 11
click at [744, 63] on link "Planner" at bounding box center [772, 70] width 136 height 21
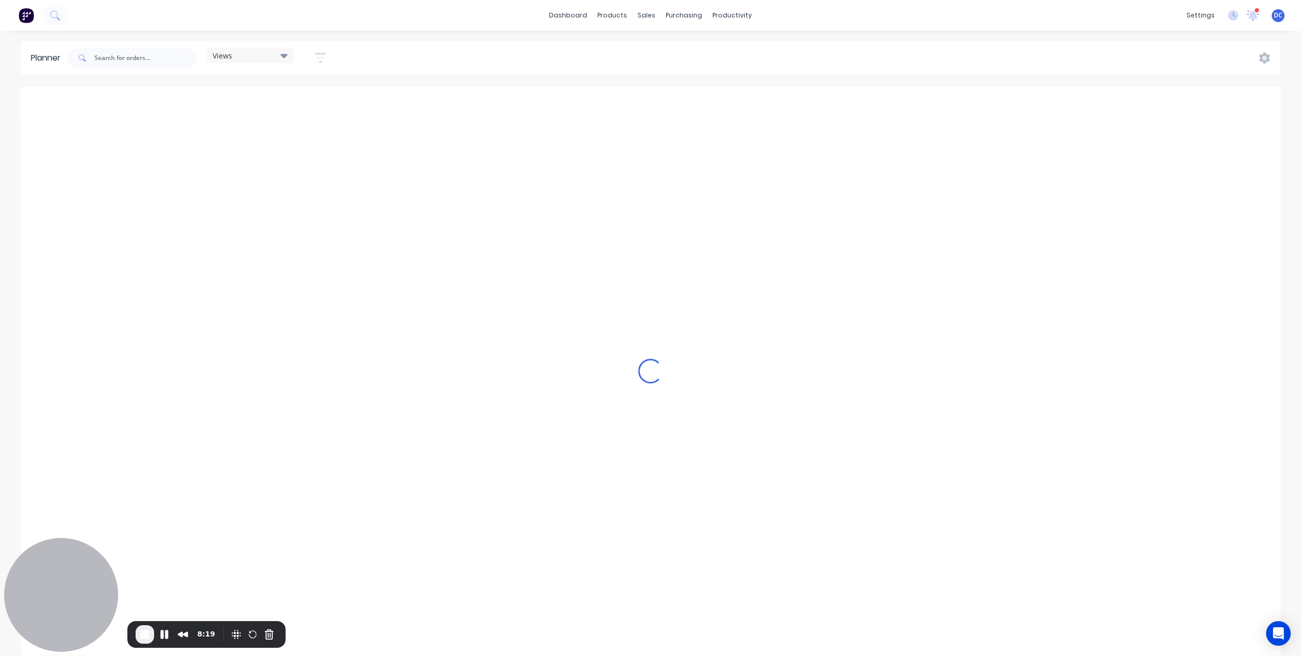
scroll to position [0, 1808]
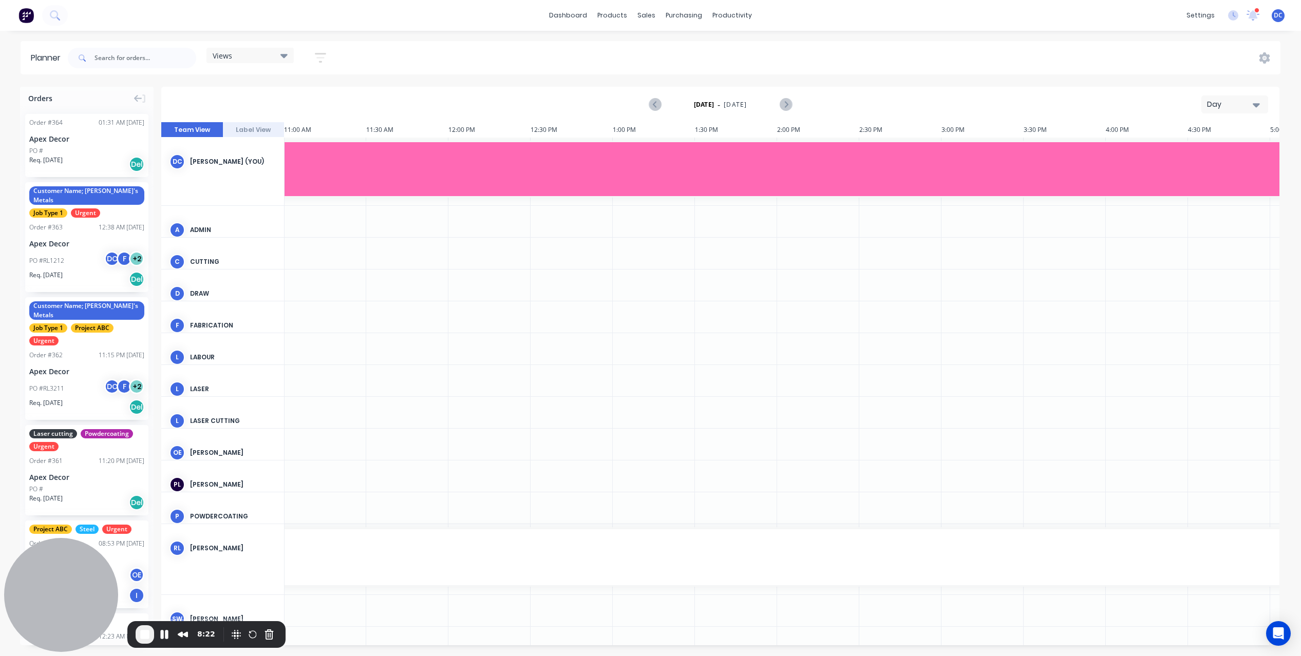
click at [1228, 112] on button "Day" at bounding box center [1234, 104] width 67 height 18
click at [1189, 150] on div "Week" at bounding box center [1216, 152] width 102 height 21
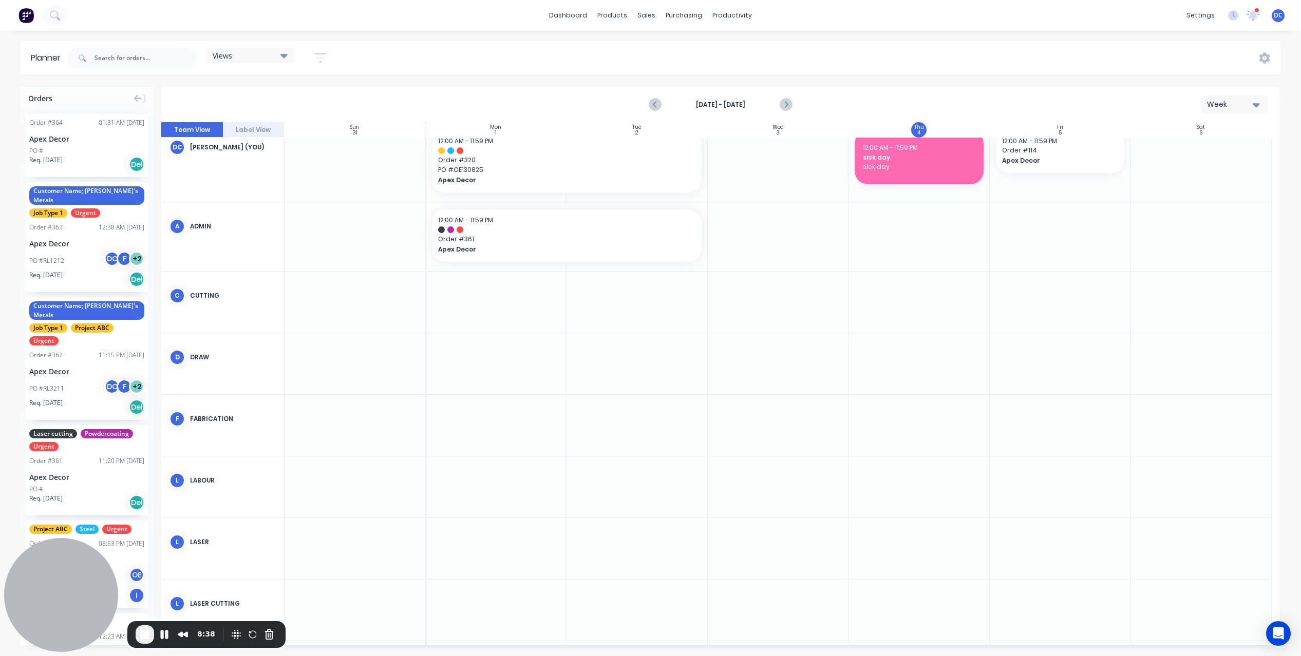
scroll to position [0, 0]
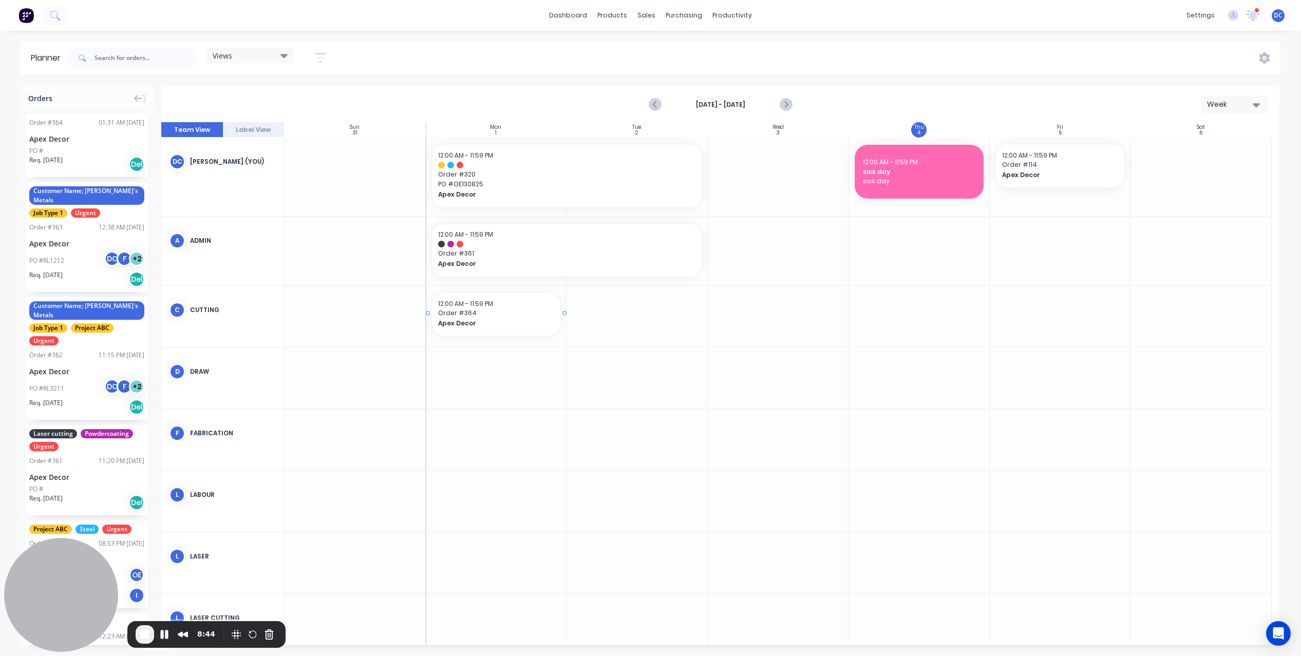
drag, startPoint x: 93, startPoint y: 144, endPoint x: 524, endPoint y: 317, distance: 463.7
drag, startPoint x: 564, startPoint y: 315, endPoint x: 753, endPoint y: 304, distance: 189.7
drag, startPoint x: 638, startPoint y: 321, endPoint x: 819, endPoint y: 304, distance: 182.1
click at [796, 421] on div "Mark as done" at bounding box center [814, 419] width 110 height 21
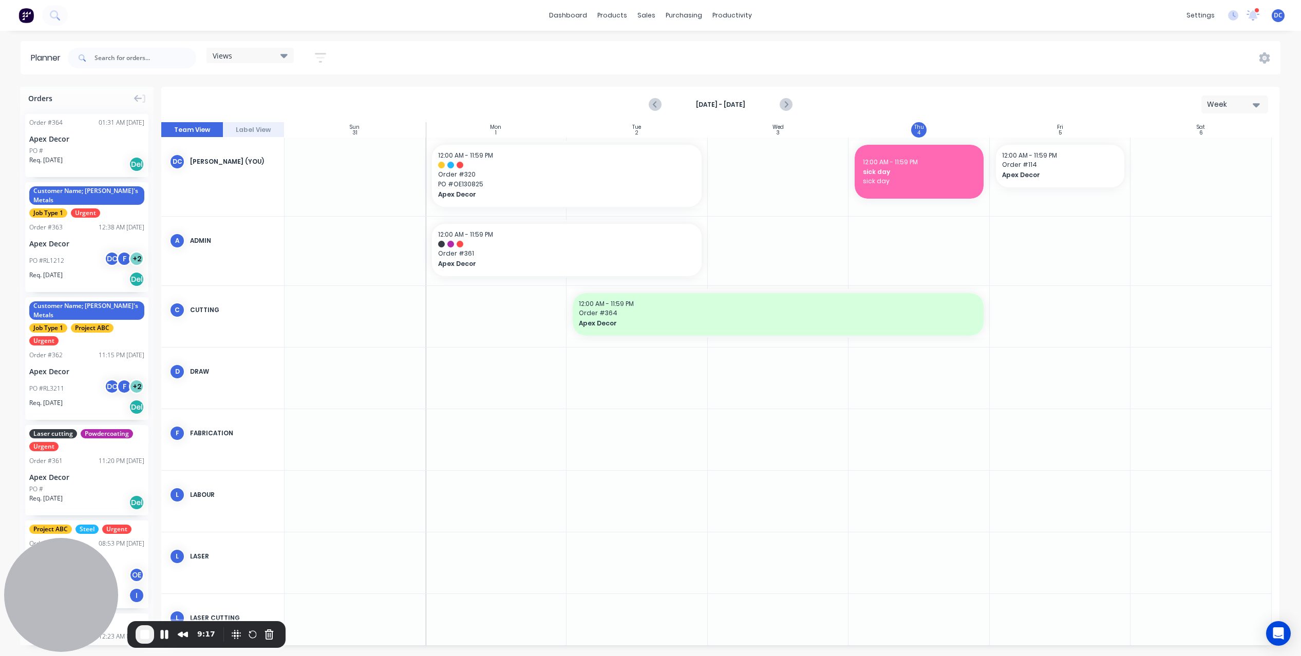
click at [1238, 103] on div "Week" at bounding box center [1230, 104] width 47 height 11
click at [1195, 168] on div "Month" at bounding box center [1216, 173] width 102 height 21
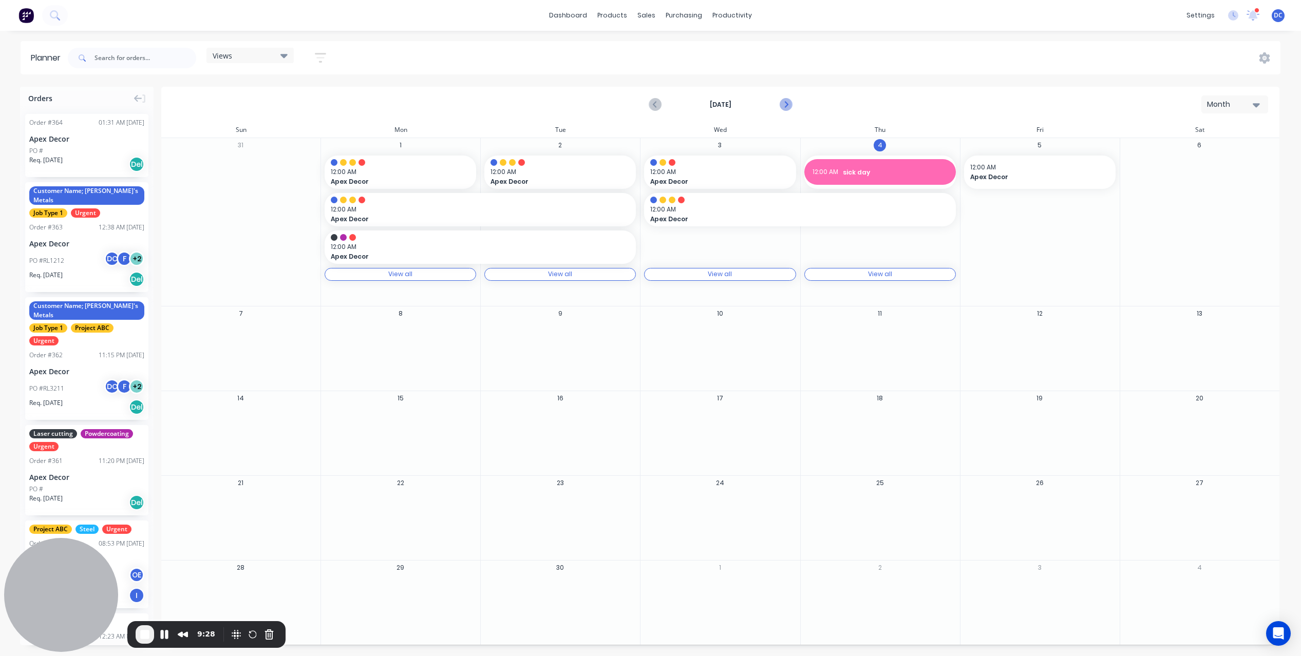
click at [785, 107] on icon "Next page" at bounding box center [785, 105] width 12 height 12
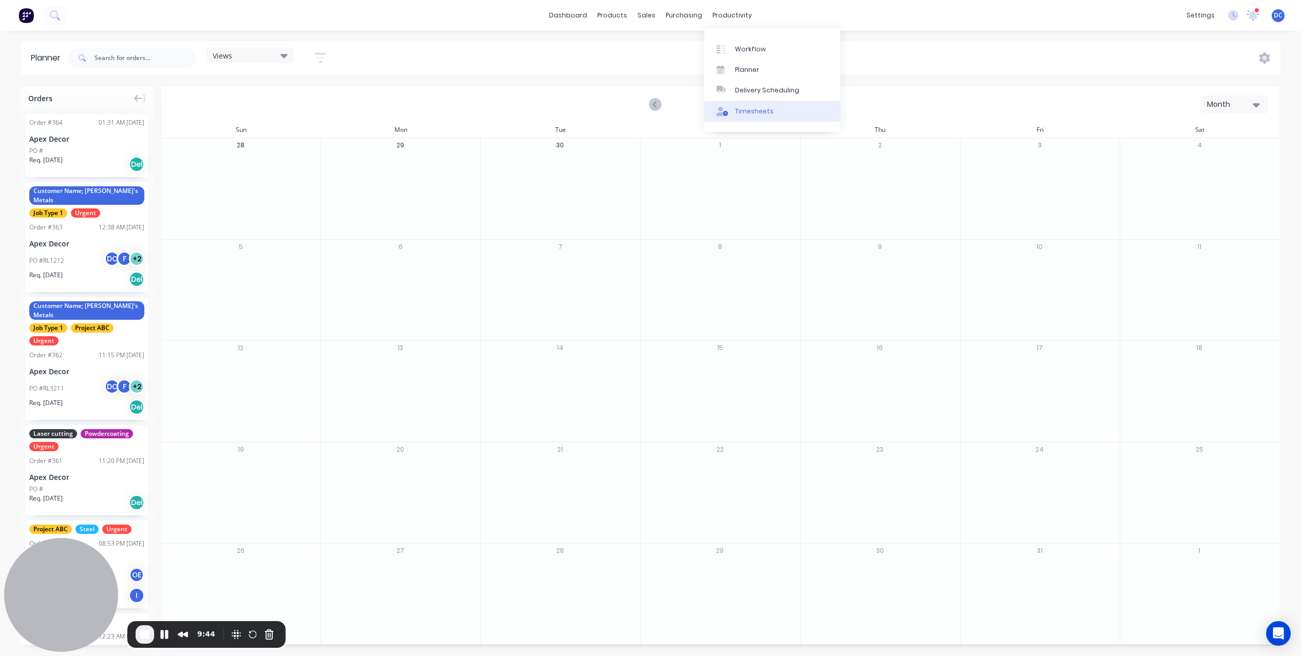
click at [749, 110] on div "Timesheets" at bounding box center [754, 111] width 39 height 9
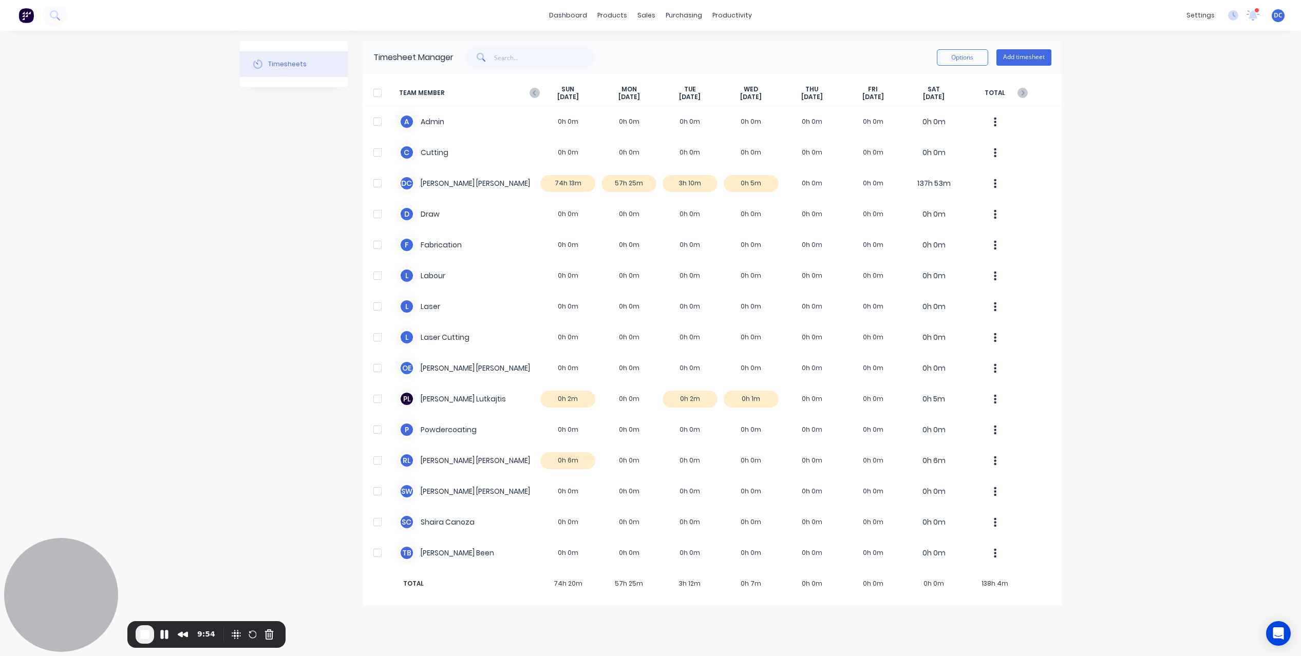
click at [378, 88] on div at bounding box center [377, 93] width 21 height 21
click at [951, 52] on button "Options" at bounding box center [962, 57] width 51 height 16
click at [143, 638] on span "End Recording" at bounding box center [145, 634] width 12 height 12
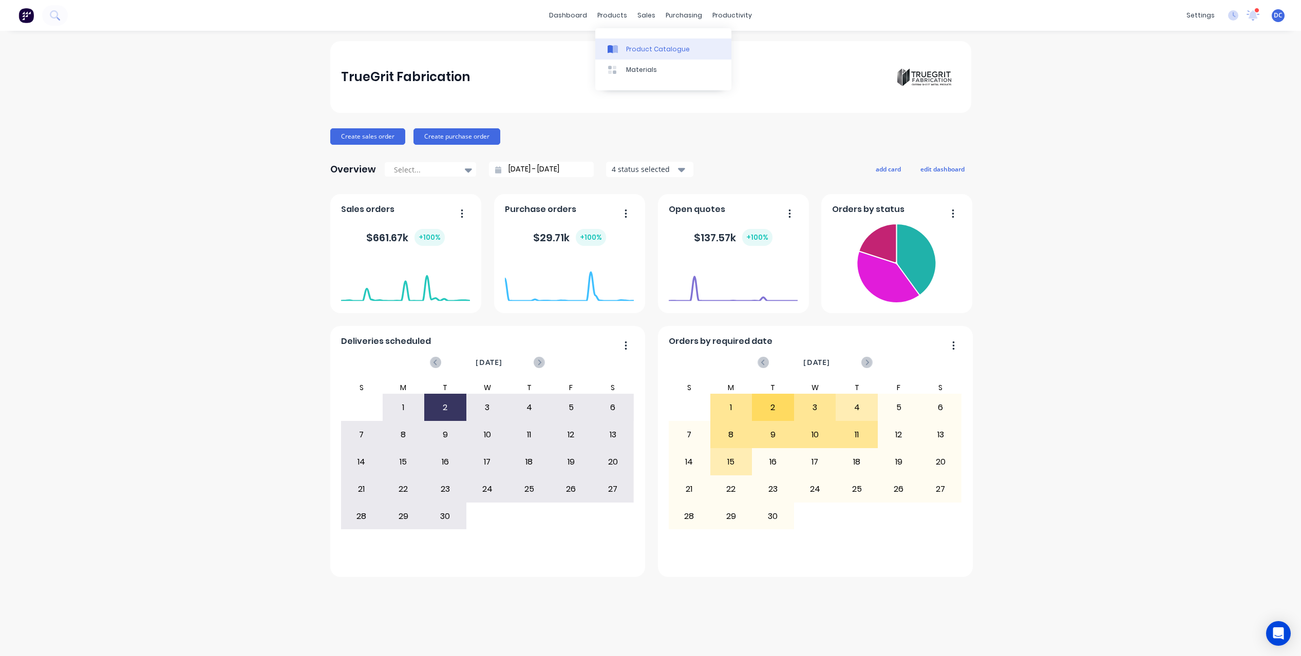
click at [624, 50] on link "Product Catalogue" at bounding box center [663, 49] width 136 height 21
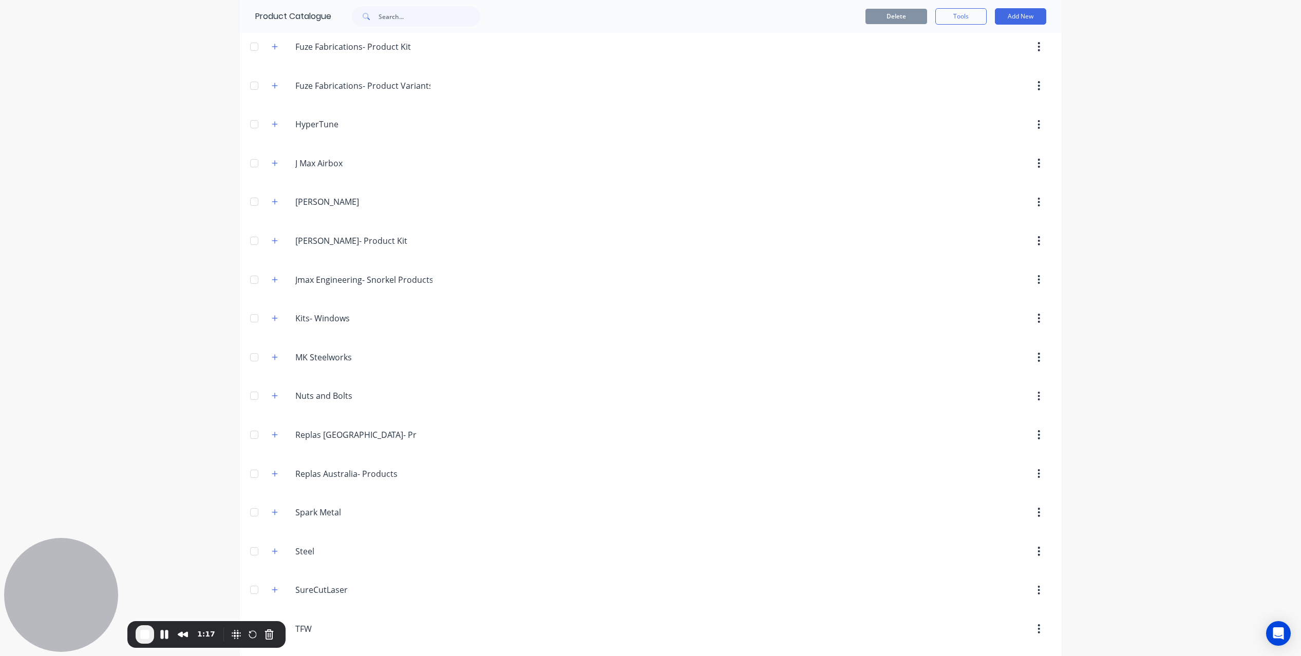
scroll to position [629, 0]
click at [271, 385] on button "button" at bounding box center [275, 390] width 13 height 13
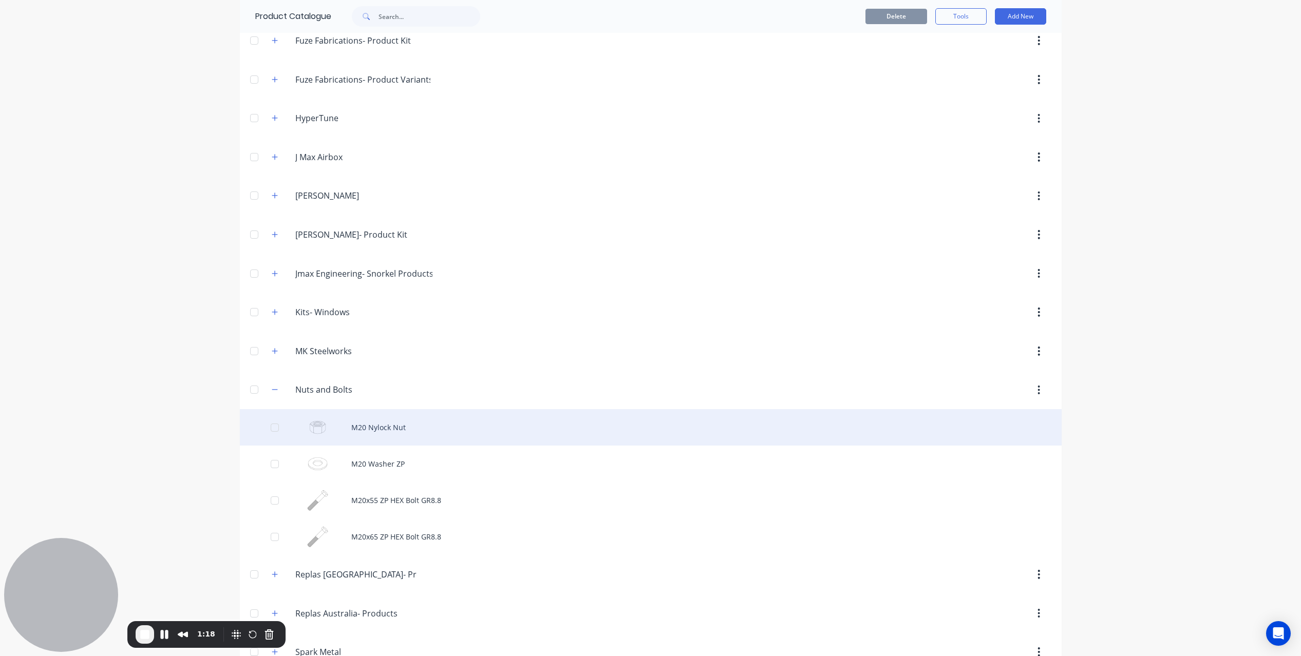
click at [366, 425] on div "M20 Nylock Nut" at bounding box center [650, 427] width 821 height 36
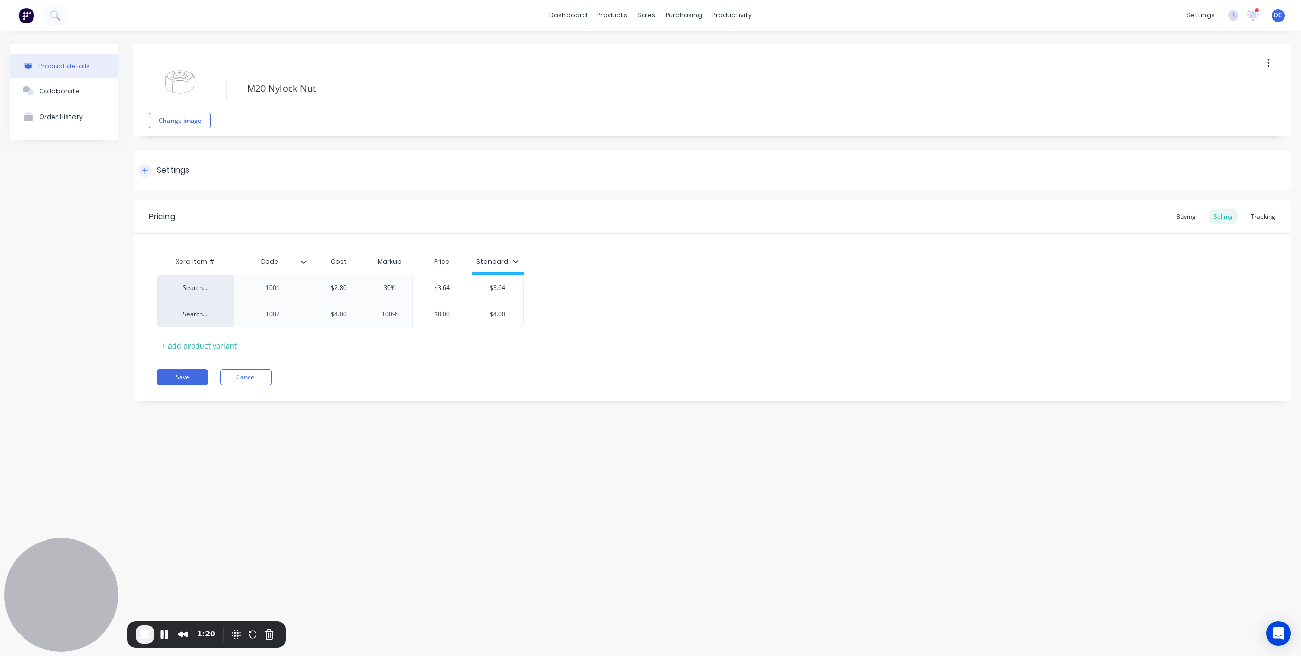
click at [146, 169] on icon at bounding box center [145, 170] width 6 height 7
type textarea "x"
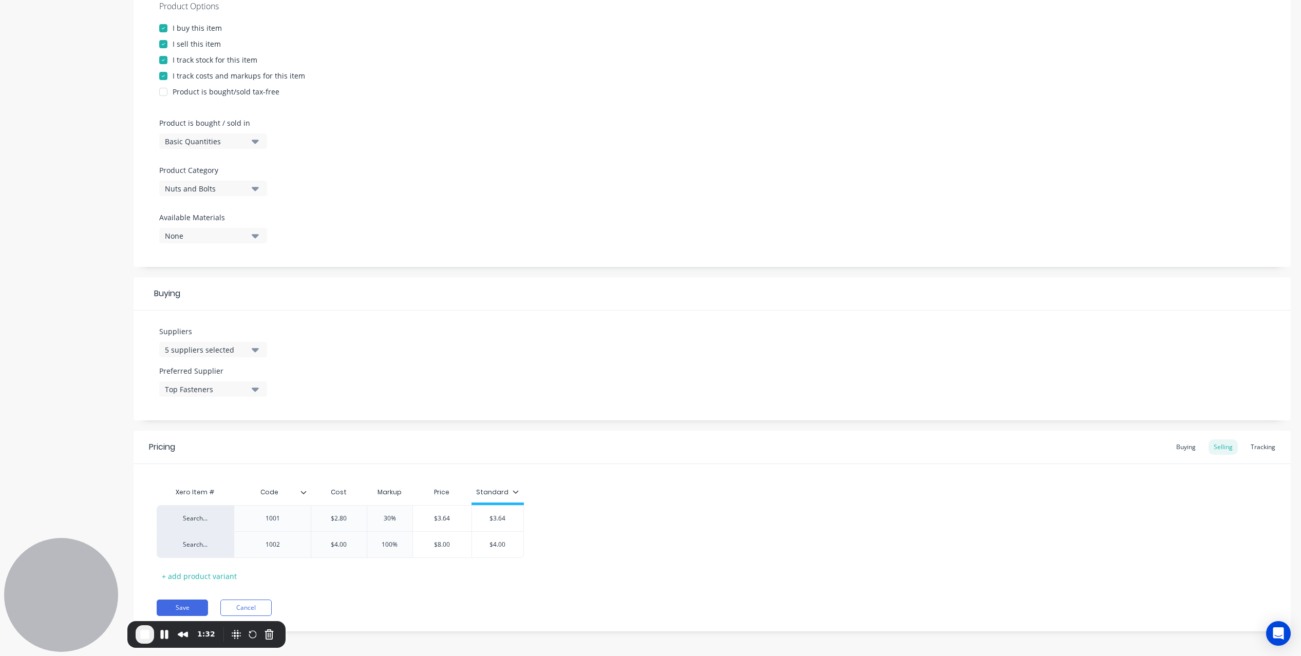
scroll to position [209, 0]
click at [1178, 449] on div "Buying" at bounding box center [1186, 443] width 30 height 15
click at [1223, 446] on div "Selling" at bounding box center [1222, 445] width 29 height 15
click at [1268, 446] on div "Tracking" at bounding box center [1262, 445] width 35 height 15
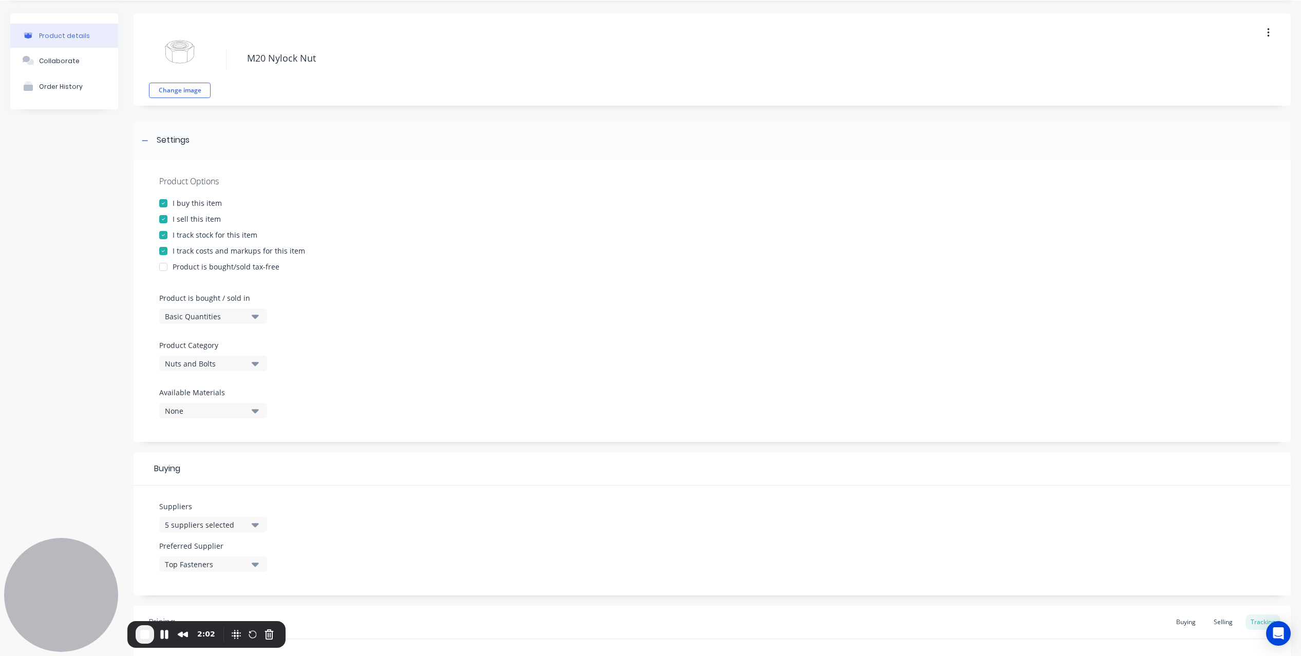
scroll to position [0, 0]
